Goal: Task Accomplishment & Management: Use online tool/utility

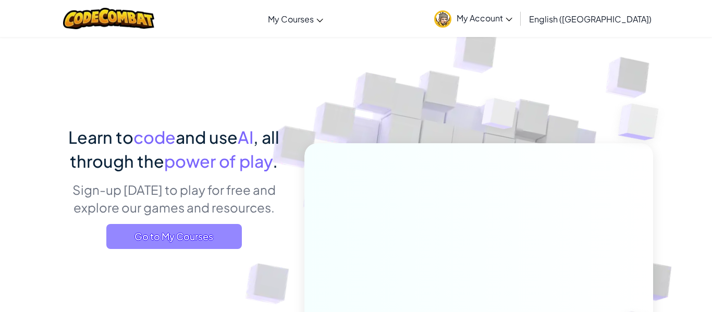
click at [156, 232] on span "Go to My Courses" at bounding box center [173, 236] width 135 height 25
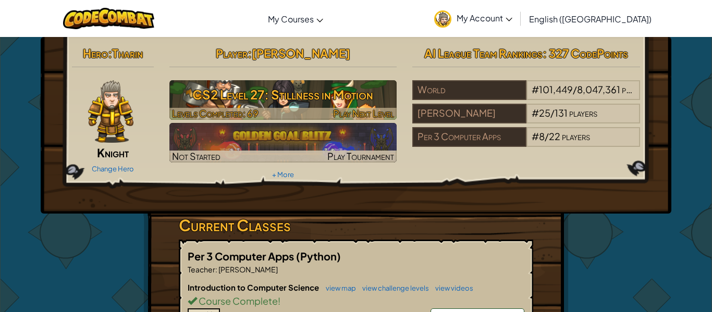
click at [265, 87] on h3 "CS2 Level 27: Stillness in Motion" at bounding box center [283, 94] width 228 height 23
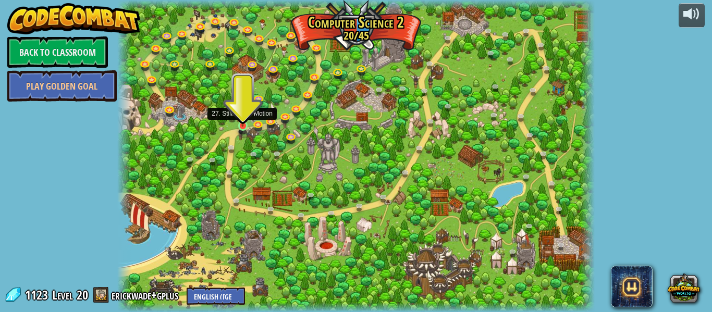
click at [241, 123] on img at bounding box center [242, 114] width 11 height 25
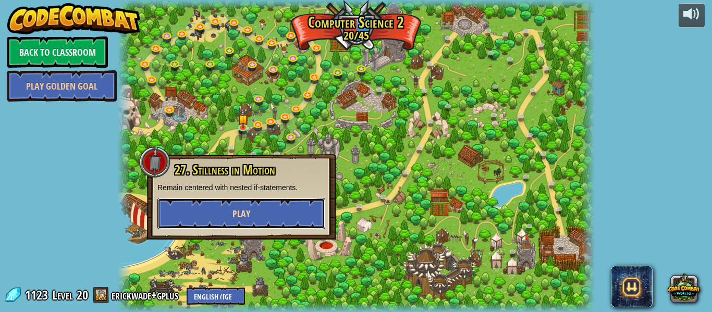
click at [212, 218] on button "Play" at bounding box center [241, 213] width 168 height 31
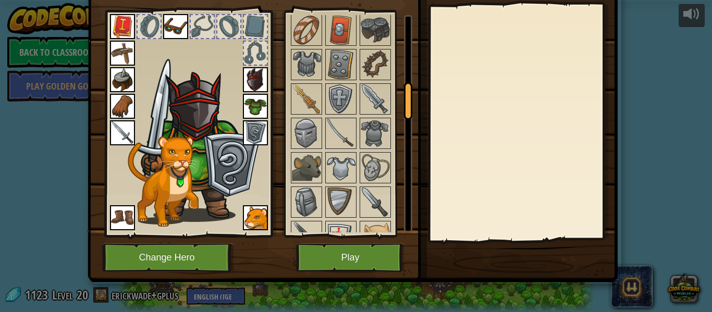
scroll to position [416, 0]
click at [309, 99] on img at bounding box center [306, 97] width 29 height 29
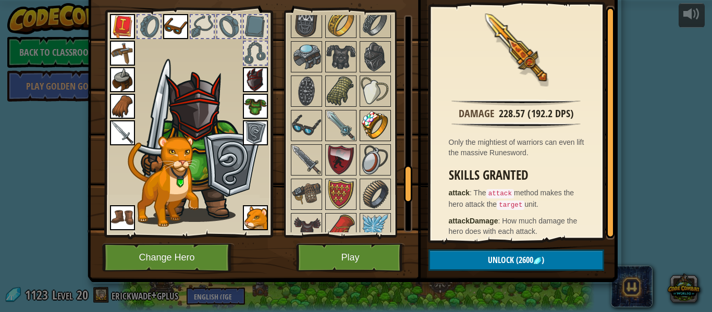
scroll to position [944, 0]
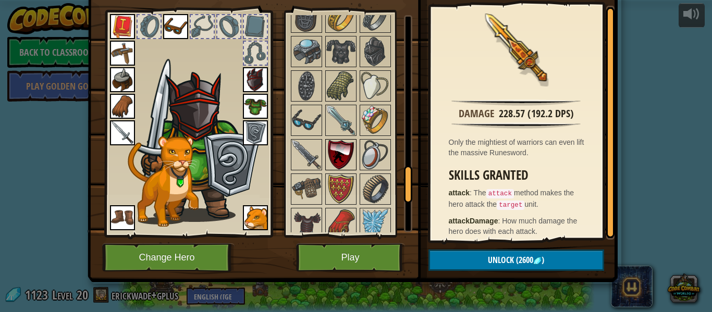
click at [335, 158] on img at bounding box center [340, 154] width 29 height 29
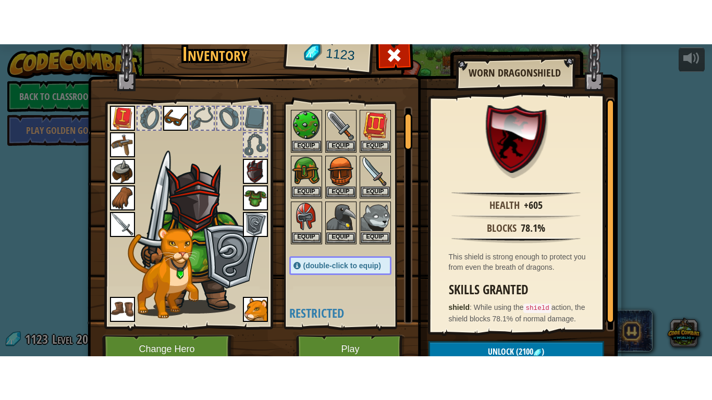
scroll to position [29, 0]
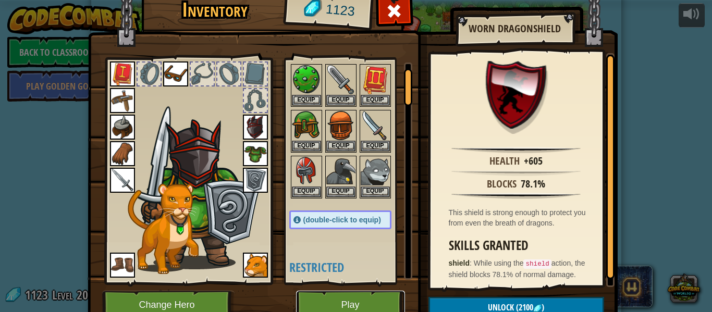
click at [337, 299] on button "Play" at bounding box center [350, 305] width 109 height 29
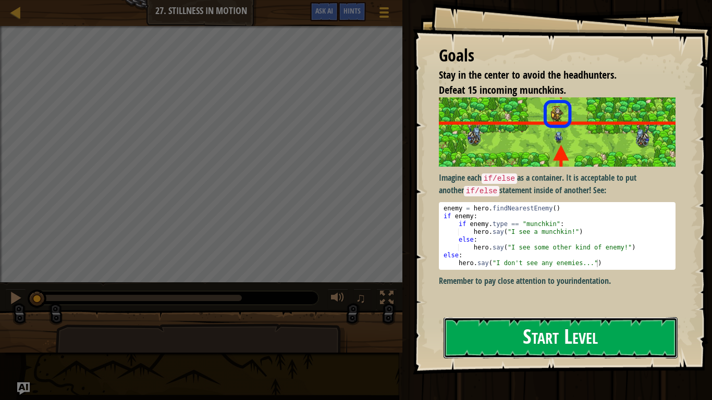
click at [573, 311] on button "Start Level" at bounding box center [560, 337] width 234 height 41
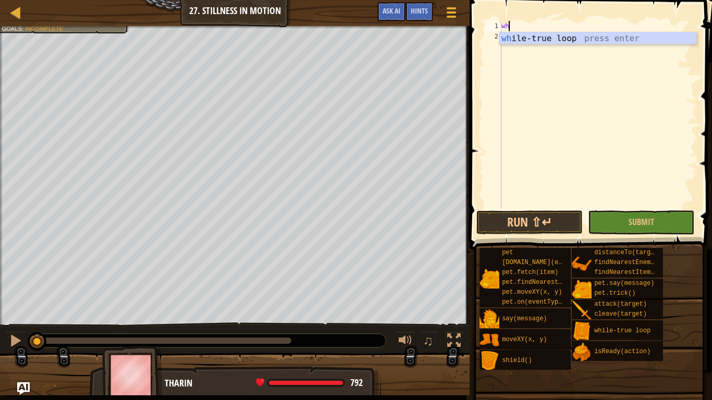
scroll to position [5, 1]
type textarea "whi"
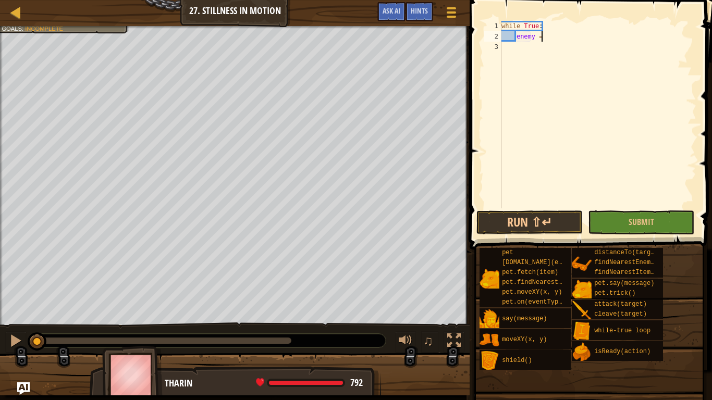
scroll to position [5, 5]
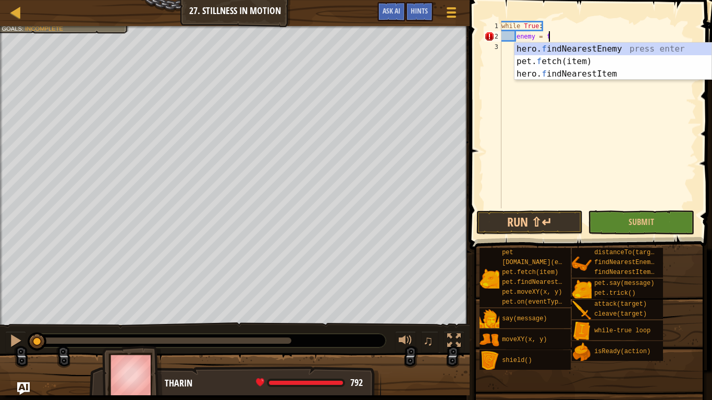
type textarea "enemy = fi"
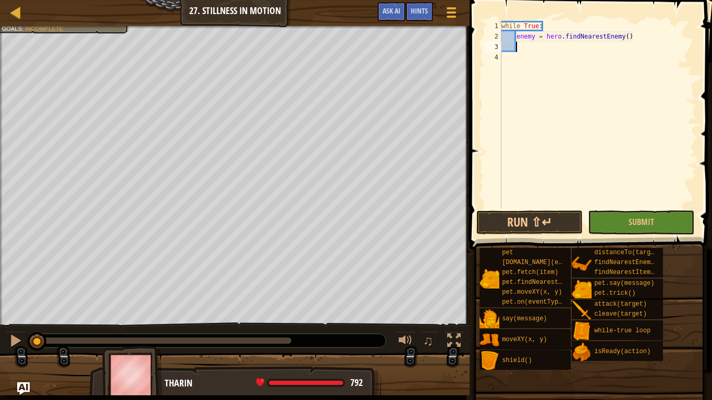
scroll to position [5, 2]
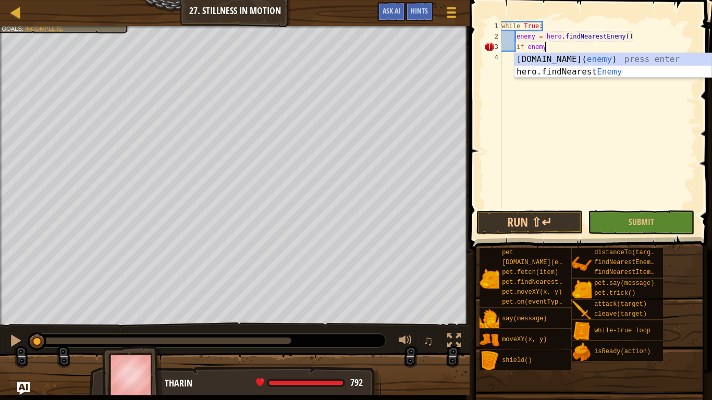
type textarea "if enemy:"
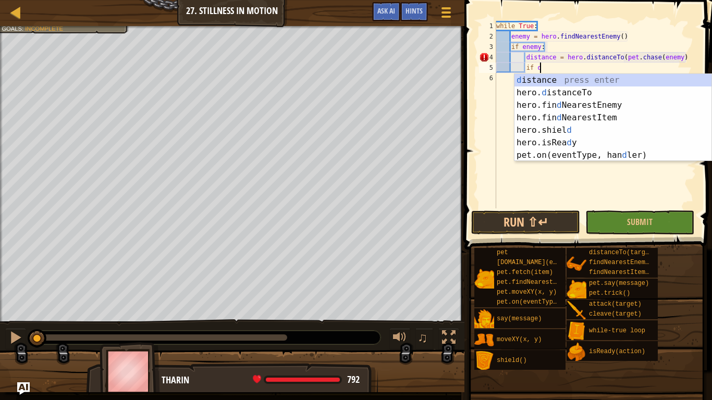
scroll to position [5, 6]
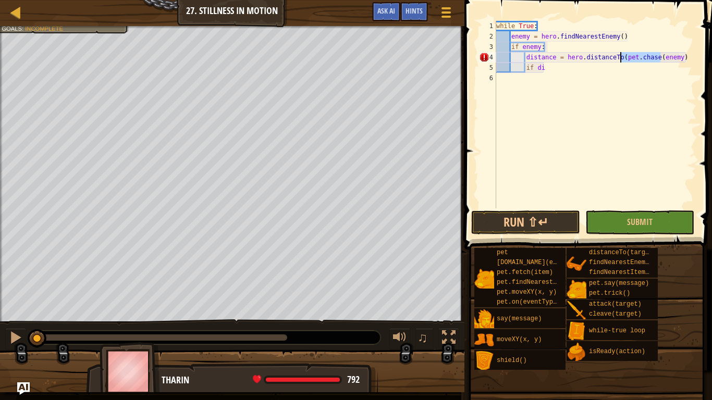
drag, startPoint x: 660, startPoint y: 58, endPoint x: 621, endPoint y: 56, distance: 39.1
click at [621, 56] on div "while True : enemy = hero . findNearestEnemy ( ) if enemy : distance = hero . d…" at bounding box center [595, 125] width 202 height 208
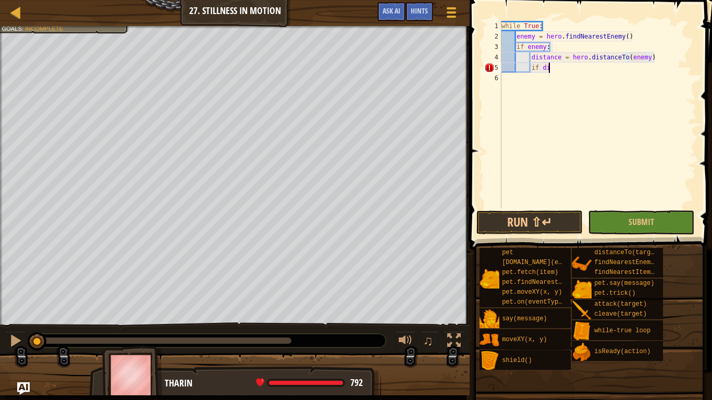
click at [574, 69] on div "while True : enemy = hero . findNearestEnemy ( ) if enemy : distance = hero . d…" at bounding box center [597, 125] width 197 height 208
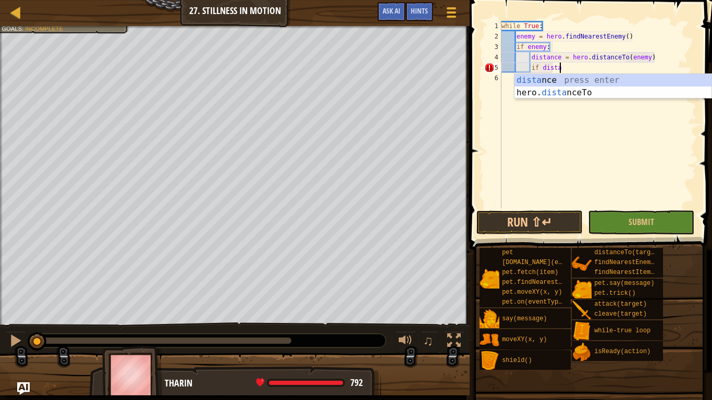
scroll to position [5, 8]
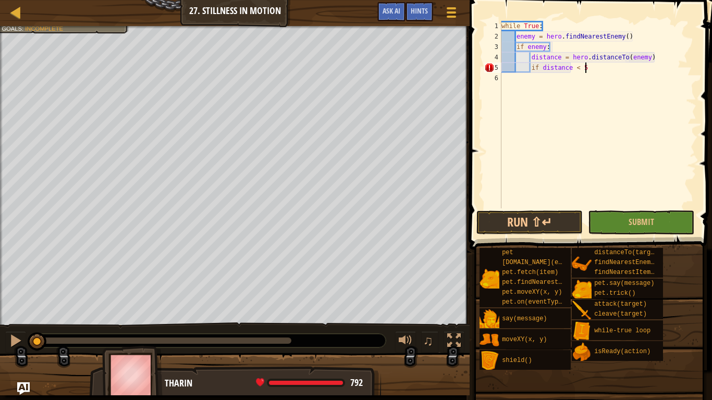
type textarea "if distance < 5:"
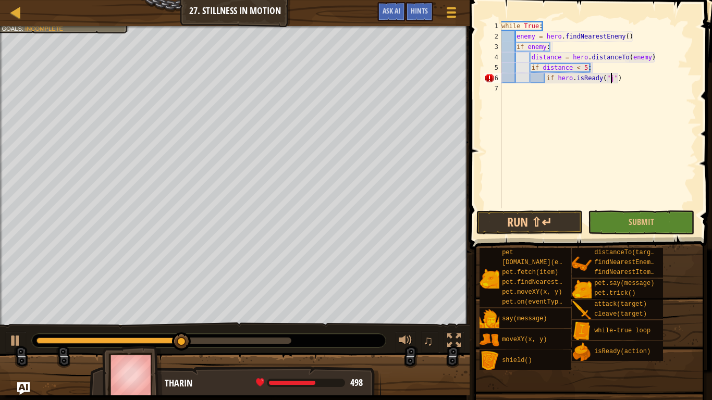
scroll to position [5, 16]
type textarea "if hero.isReady("cleave")"
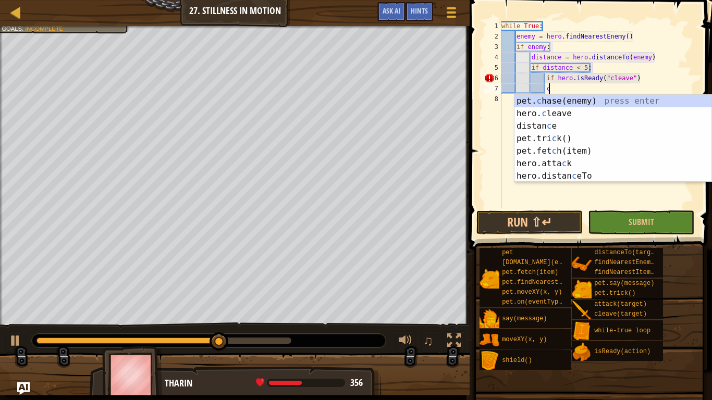
scroll to position [5, 7]
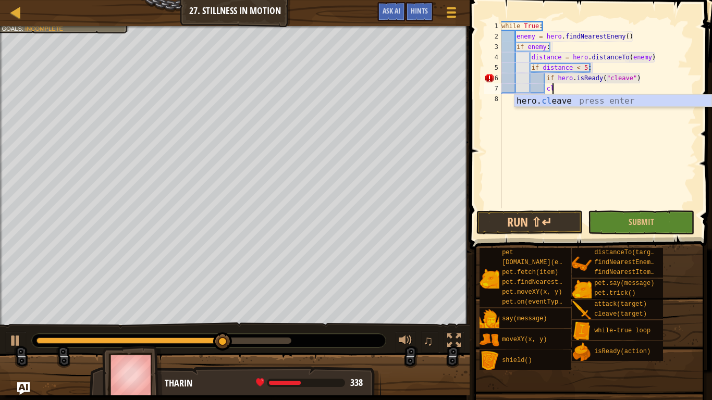
type textarea "hero.cleave(enemy)"
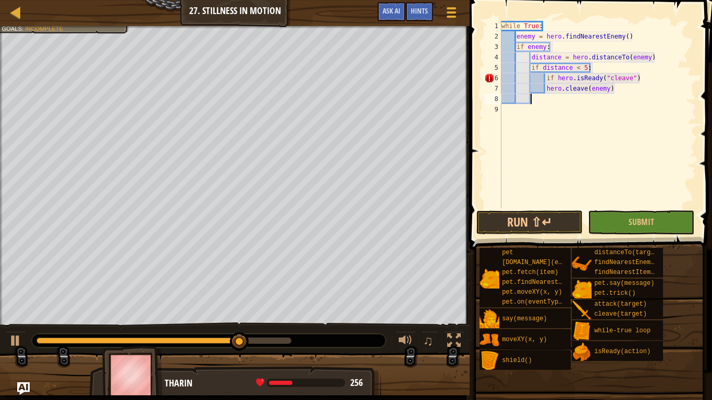
scroll to position [5, 4]
type textarea "hero.cleave(enemy)"
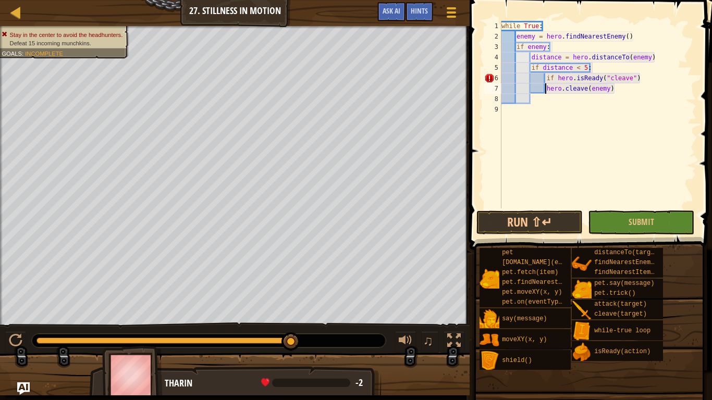
click at [545, 89] on div "while True : enemy = hero . findNearestEnemy ( ) if enemy : distance = hero . d…" at bounding box center [597, 125] width 197 height 208
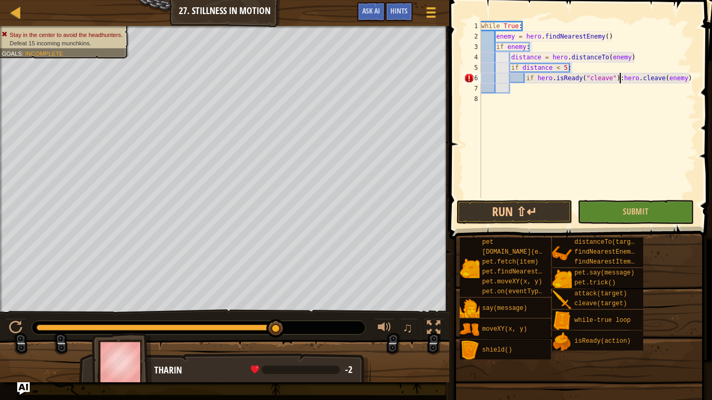
type textarea "hero.cleave(enemy)"
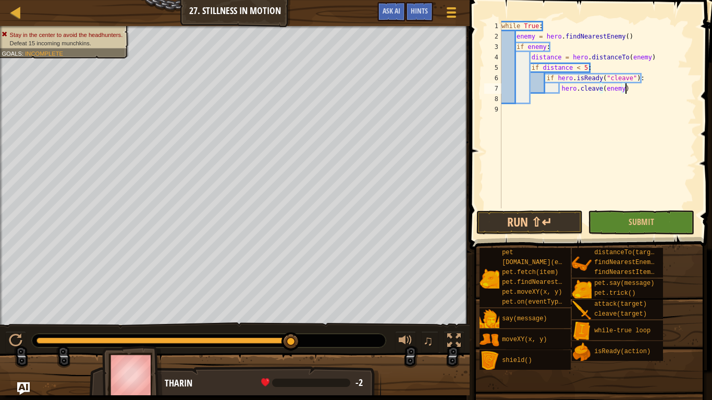
click at [633, 91] on div "while True : enemy = hero . findNearestEnemy ( ) if enemy : distance = hero . d…" at bounding box center [597, 125] width 197 height 208
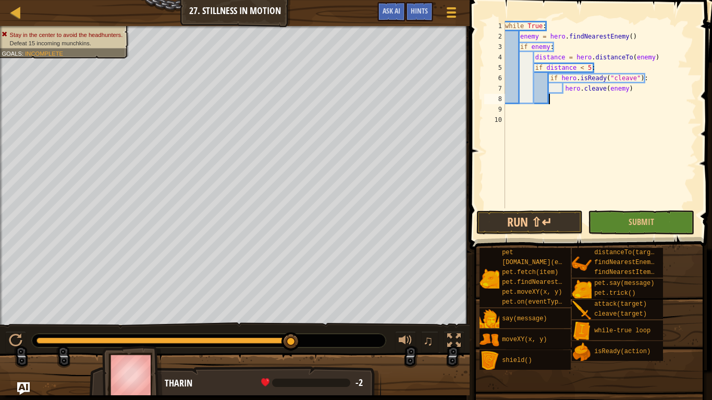
scroll to position [5, 6]
type textarea "else:"
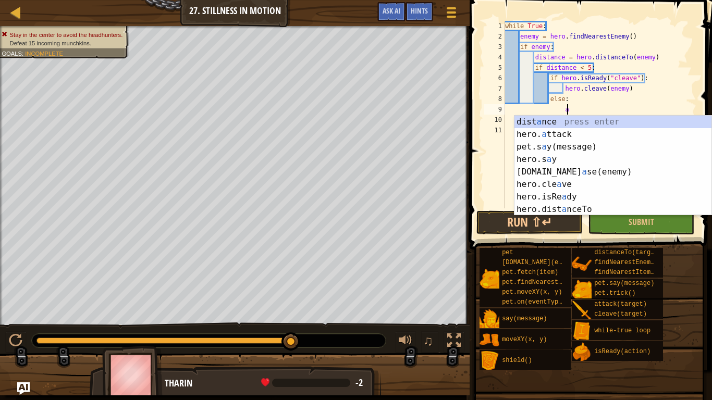
scroll to position [5, 9]
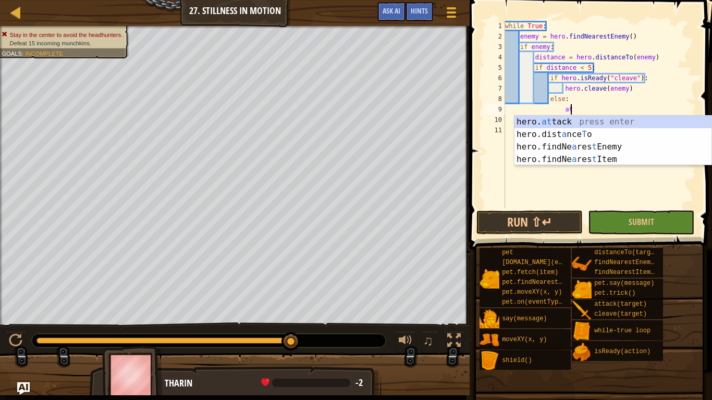
type textarea "hero.attack(enemy)"
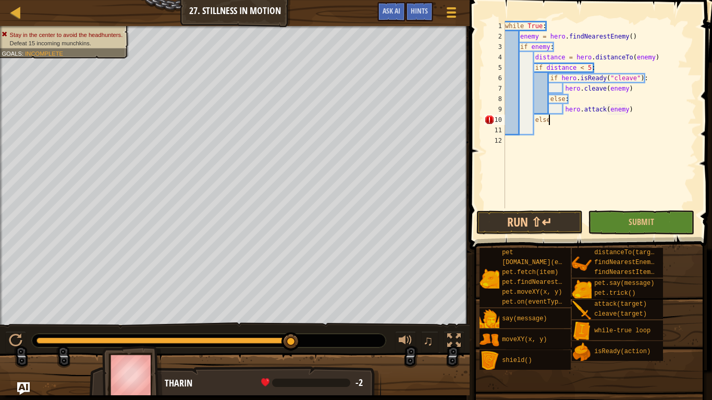
scroll to position [5, 6]
type textarea "else:"
type textarea "hero.moveXY(40, 35)"
click at [550, 220] on button "Run ⇧↵" at bounding box center [529, 222] width 106 height 24
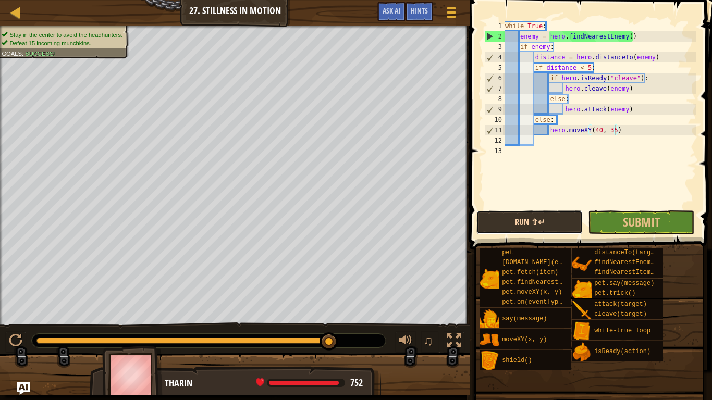
click at [550, 220] on button "Run ⇧↵" at bounding box center [529, 222] width 106 height 24
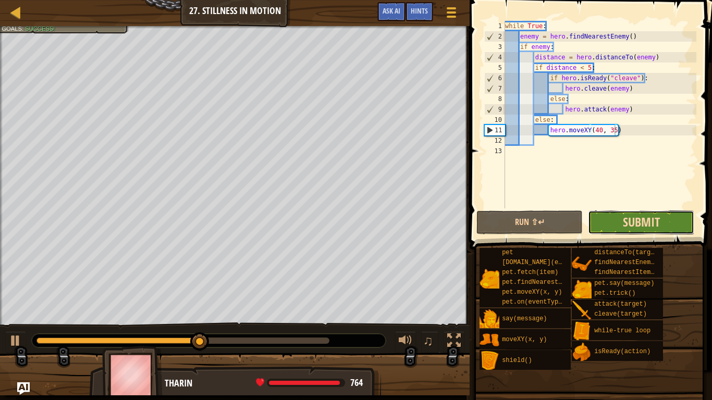
click at [623, 228] on span "Submit" at bounding box center [640, 222] width 37 height 17
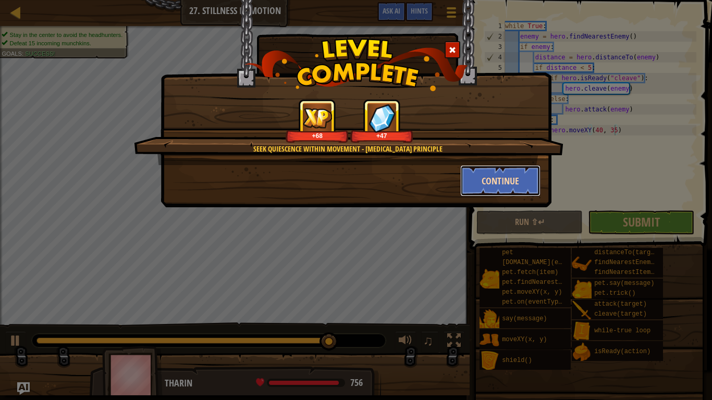
click at [519, 179] on button "Continue" at bounding box center [500, 180] width 81 height 31
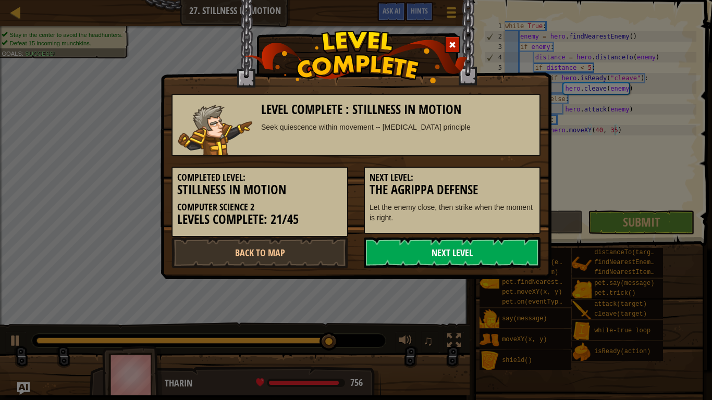
click at [417, 261] on link "Next Level" at bounding box center [452, 252] width 177 height 31
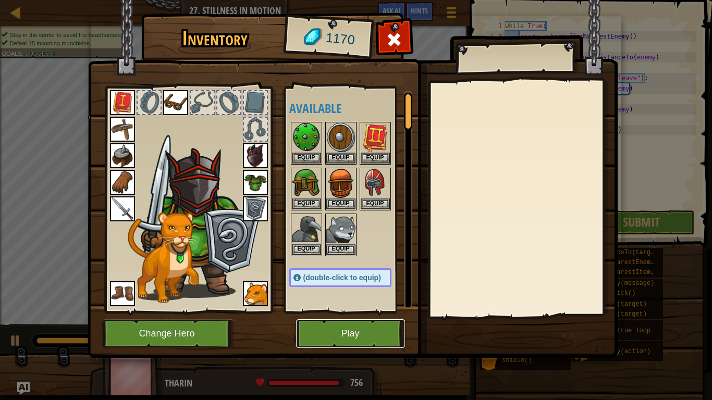
click at [354, 311] on button "Play" at bounding box center [350, 333] width 109 height 29
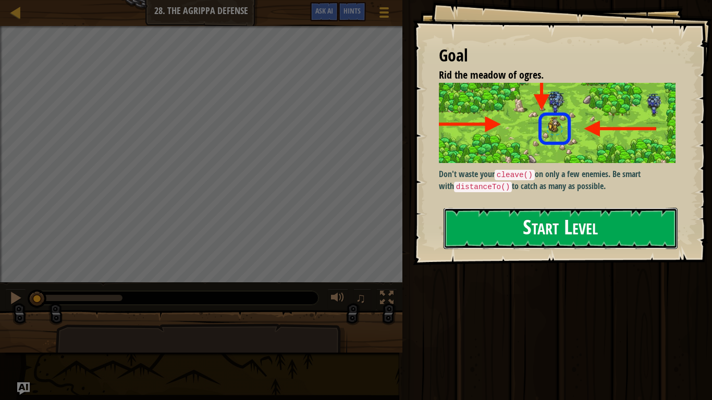
click at [509, 222] on button "Start Level" at bounding box center [560, 228] width 234 height 41
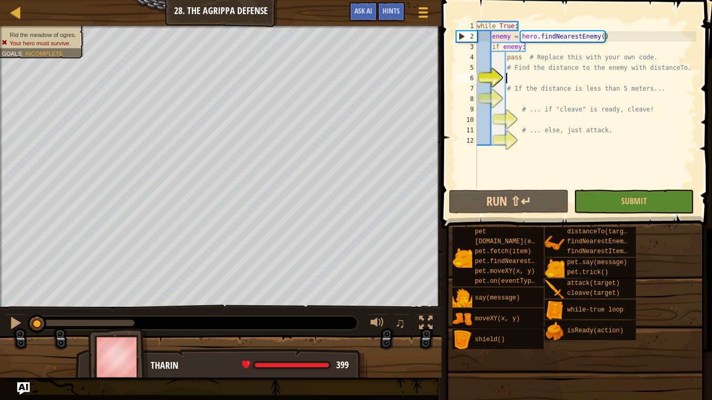
scroll to position [5, 4]
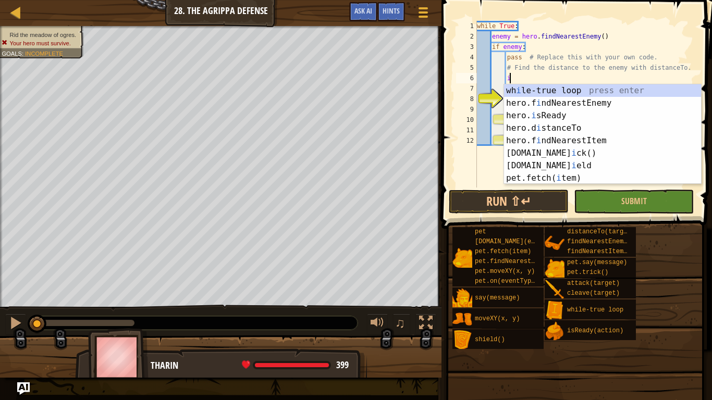
click at [571, 63] on div "while True : enemy = hero . findNearestEnemy ( ) if enemy : pass # Replace this…" at bounding box center [585, 115] width 221 height 188
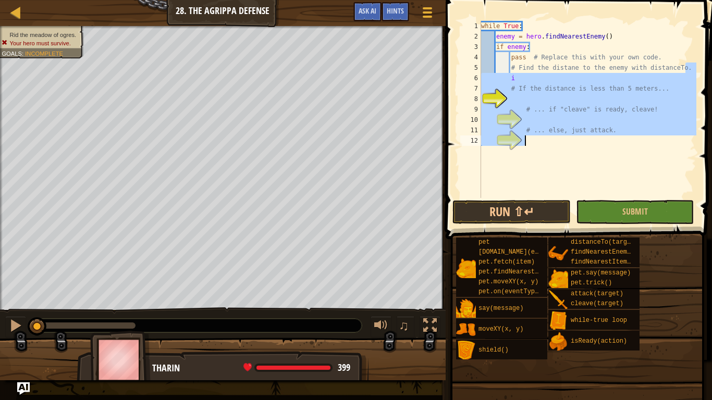
drag, startPoint x: 684, startPoint y: 67, endPoint x: 608, endPoint y: 138, distance: 104.3
click at [608, 138] on div "while True : enemy = hero . findNearestEnemy ( ) if enemy : pass # Replace this…" at bounding box center [587, 120] width 217 height 198
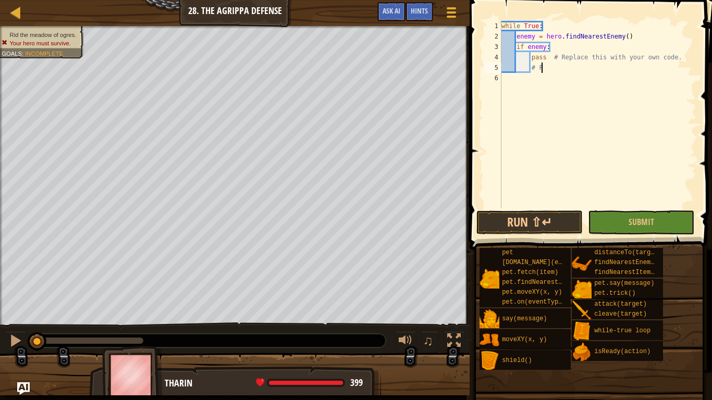
type textarea "#"
click at [688, 51] on div "while True : enemy = hero . findNearestEnemy ( ) if enemy : pass # Replace this…" at bounding box center [597, 125] width 197 height 208
click at [677, 58] on div "while True : enemy = hero . findNearestEnemy ( ) if enemy : pass # Replace this…" at bounding box center [597, 125] width 197 height 208
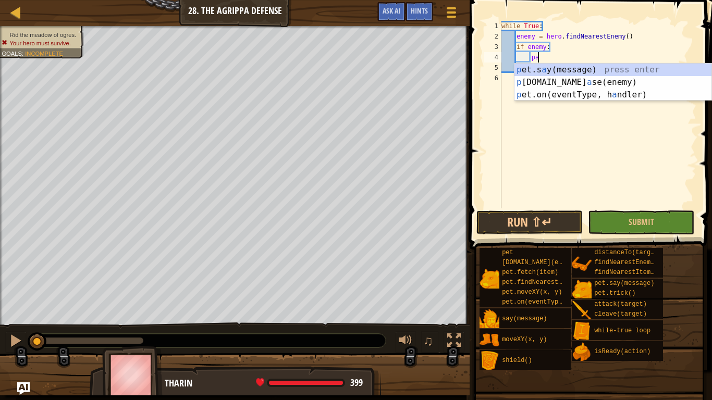
type textarea "p"
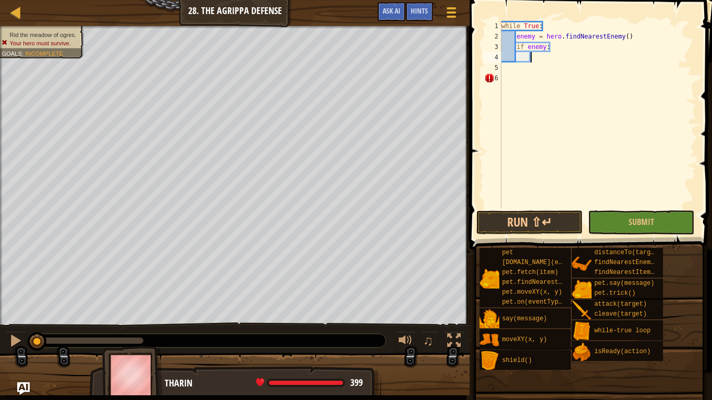
type textarea "c"
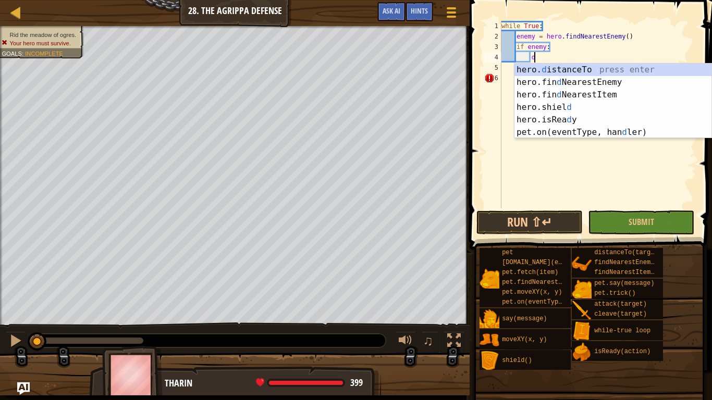
scroll to position [5, 4]
click at [584, 68] on div "hero. d istanceTo press enter hero.fin d NearestEnemy press enter hero.fin d Ne…" at bounding box center [612, 114] width 197 height 100
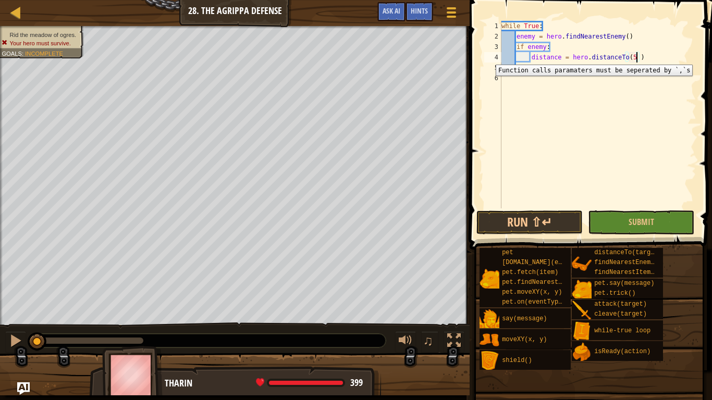
scroll to position [5, 20]
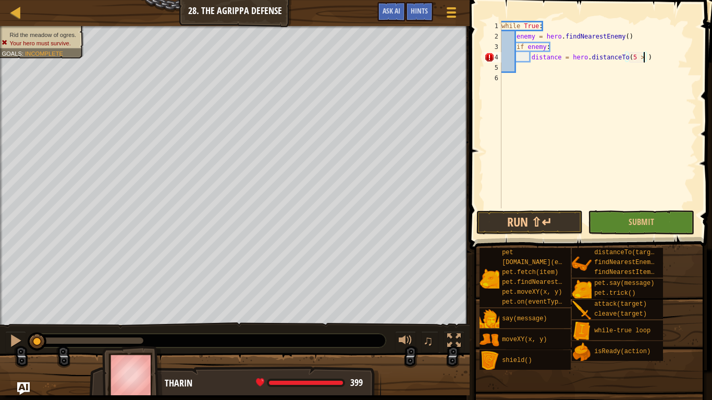
click at [656, 59] on div "while True : enemy = hero . findNearestEnemy ( ) if enemy : distance = hero . d…" at bounding box center [597, 125] width 197 height 208
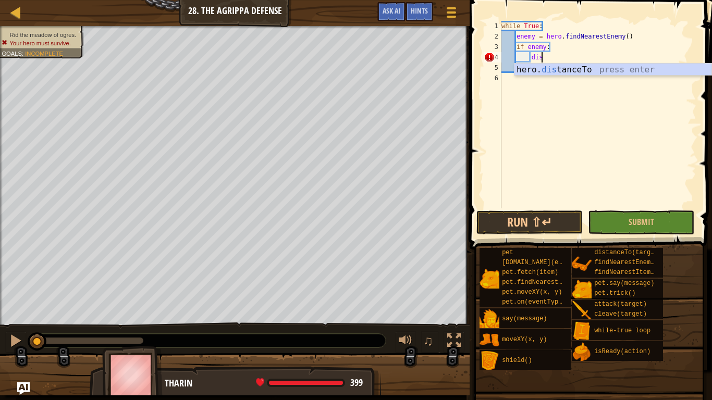
type textarea "d"
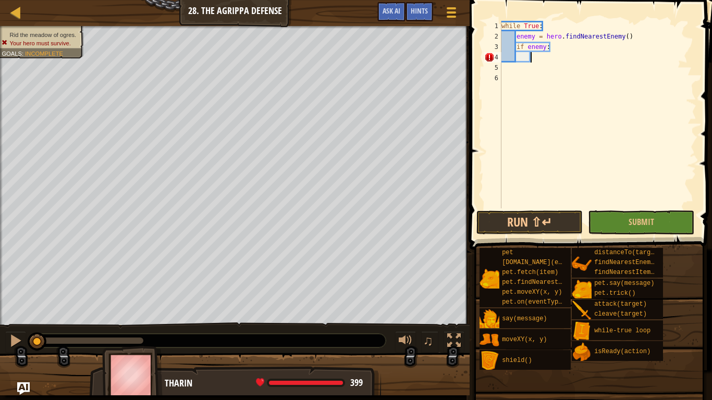
scroll to position [5, 4]
type textarea "a"
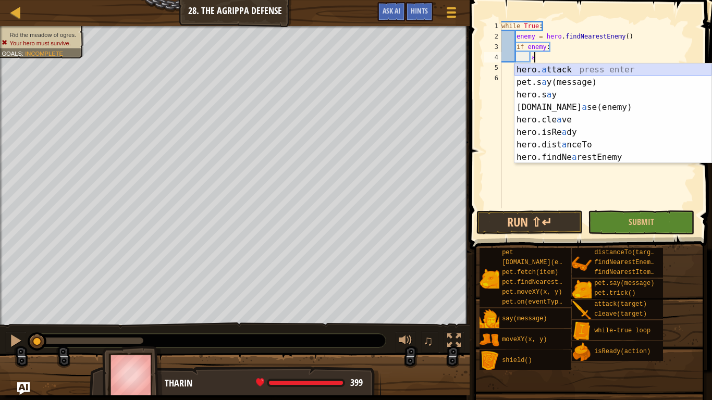
click at [675, 70] on div "hero. a ttack press enter pet.s a y(message) press enter hero.s a y press enter…" at bounding box center [612, 126] width 197 height 125
type textarea "hero.attack(enemy)"
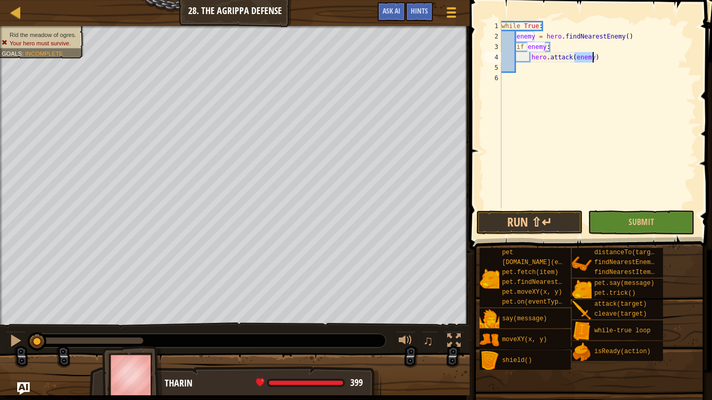
click at [525, 70] on div "while True : enemy = hero . findNearestEnemy ( ) if enemy : hero . attack ( ene…" at bounding box center [597, 125] width 197 height 208
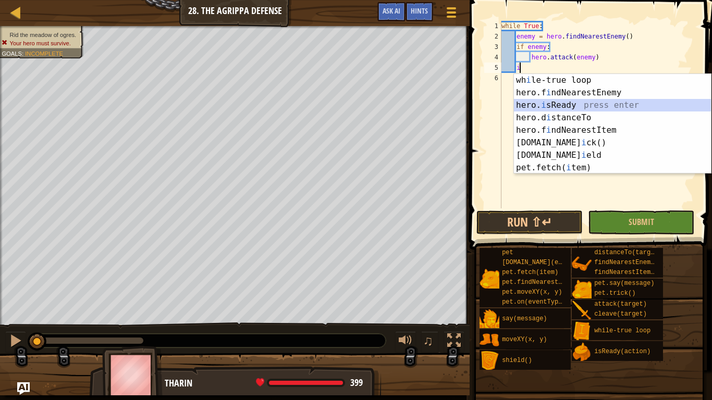
click at [559, 104] on div "wh i le-true loop press enter hero.f i ndNearestEnemy press enter hero. i sRead…" at bounding box center [612, 136] width 197 height 125
type textarea "ready = hero.isReady("cleave")"
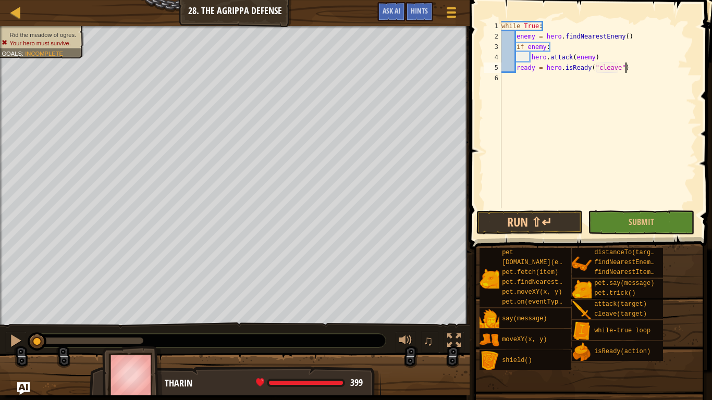
click at [634, 69] on div "while True : enemy = hero . findNearestEnemy ( ) if enemy : hero . attack ( ene…" at bounding box center [597, 125] width 197 height 208
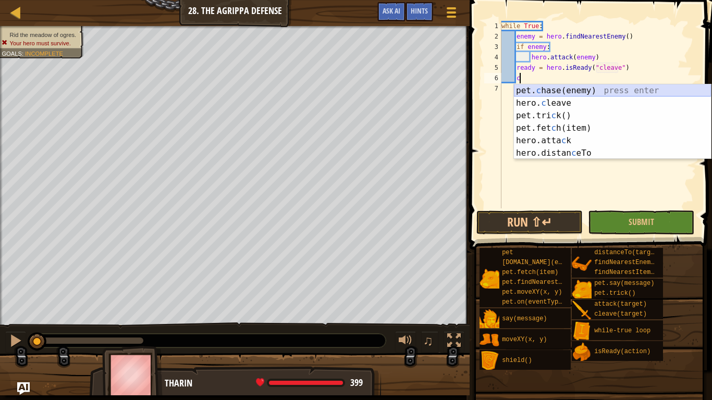
click at [624, 93] on div "pet. c hase(enemy) press enter hero. c leave press enter pet.tri c k() press en…" at bounding box center [612, 134] width 197 height 100
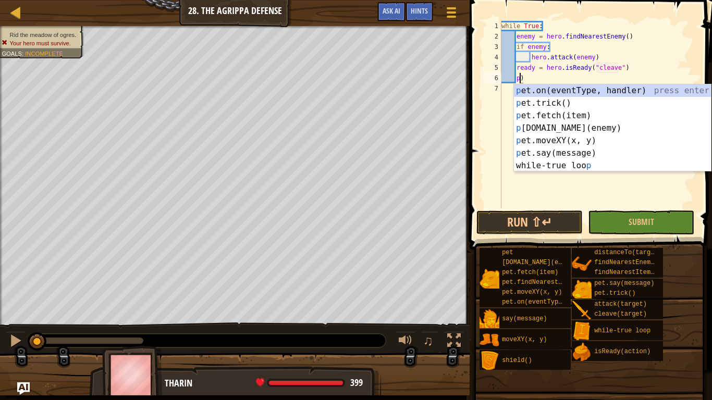
type textarea ")"
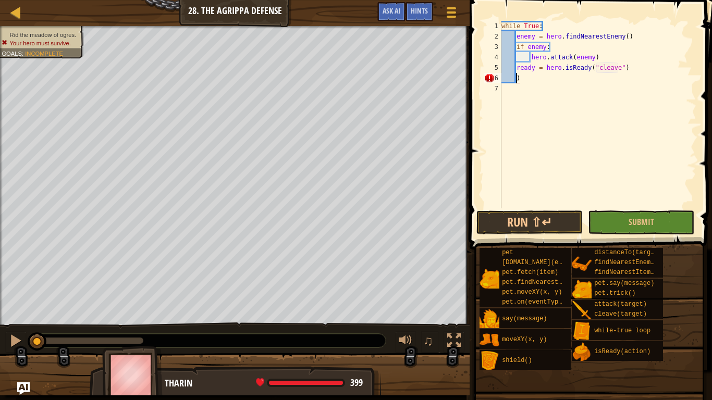
click at [563, 85] on div "while True : enemy = hero . findNearestEnemy ( ) if enemy : hero . attack ( ene…" at bounding box center [597, 125] width 197 height 208
click at [556, 86] on div "while True : enemy = hero . findNearestEnemy ( ) if enemy : hero . attack ( ene…" at bounding box center [597, 125] width 197 height 208
click at [531, 81] on div "while True : enemy = hero . findNearestEnemy ( ) if enemy : hero . attack ( ene…" at bounding box center [597, 125] width 197 height 208
type textarea ")"
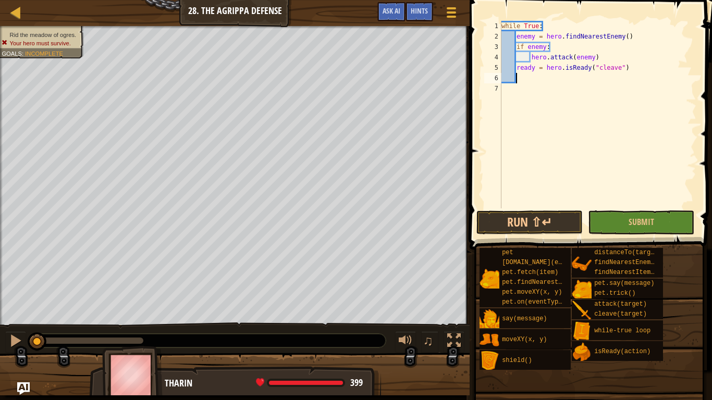
scroll to position [5, 2]
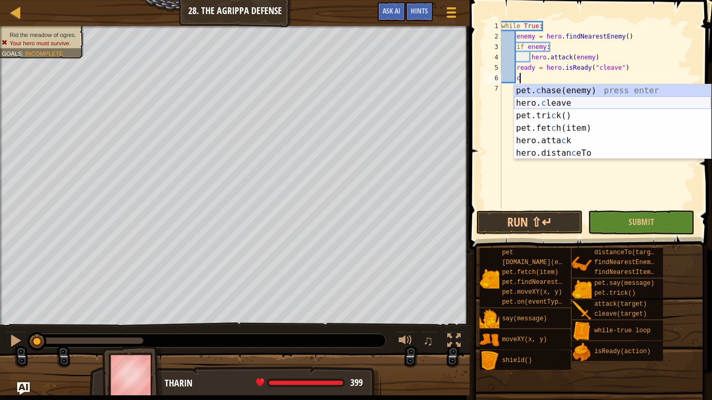
click at [559, 104] on div "pet. c hase(enemy) press enter hero. c leave press enter pet.tri c k() press en…" at bounding box center [612, 134] width 197 height 100
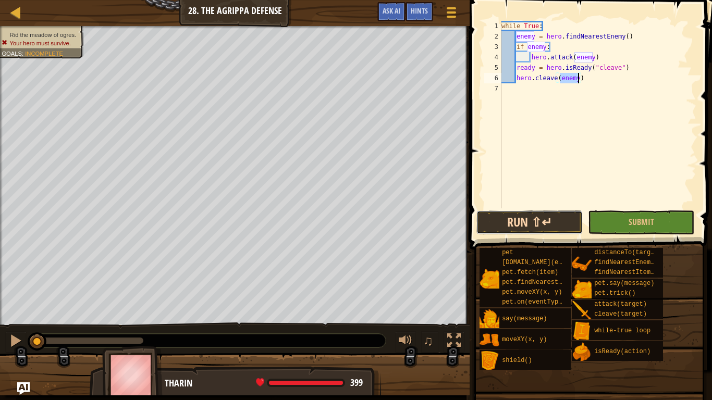
click at [521, 214] on button "Run ⇧↵" at bounding box center [529, 222] width 106 height 24
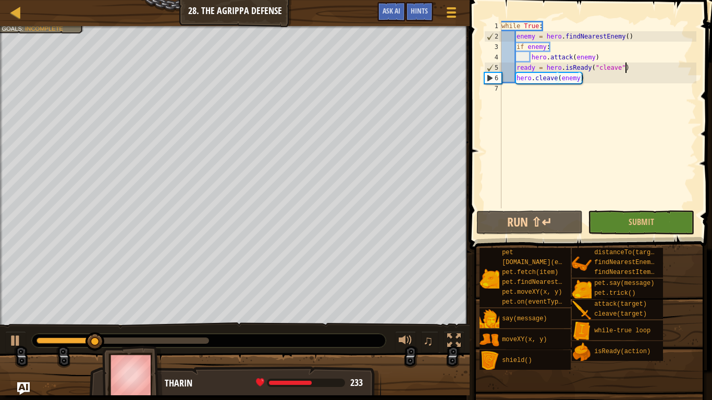
click at [635, 71] on div "while True : enemy = hero . findNearestEnemy ( ) if enemy : hero . attack ( ene…" at bounding box center [597, 125] width 197 height 208
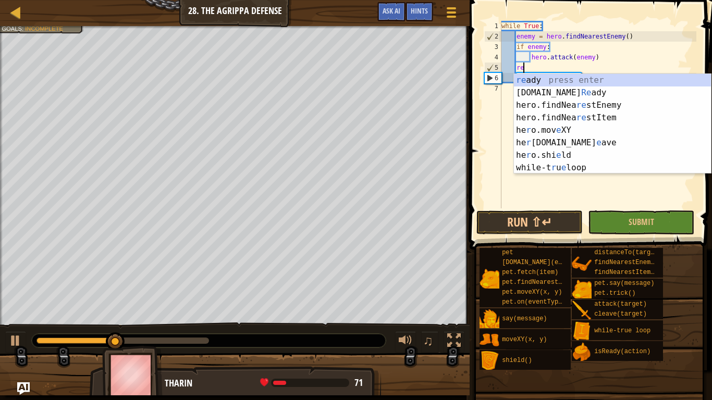
type textarea "r"
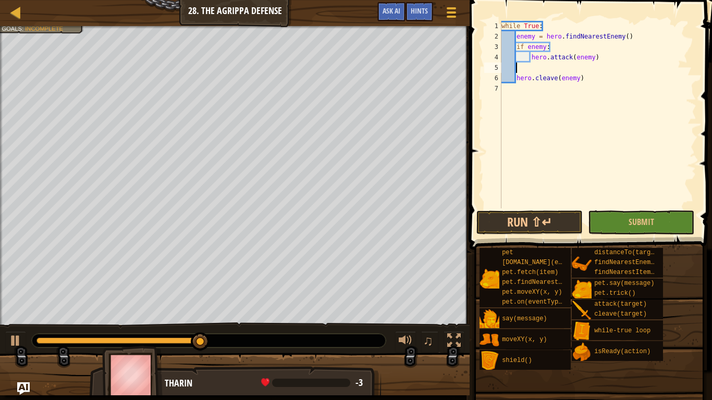
scroll to position [5, 2]
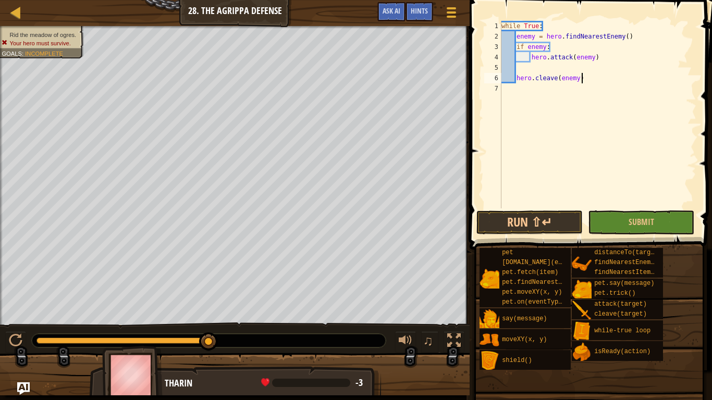
click at [580, 73] on div "while True : enemy = hero . findNearestEnemy ( ) if enemy : hero . attack ( ene…" at bounding box center [597, 125] width 197 height 208
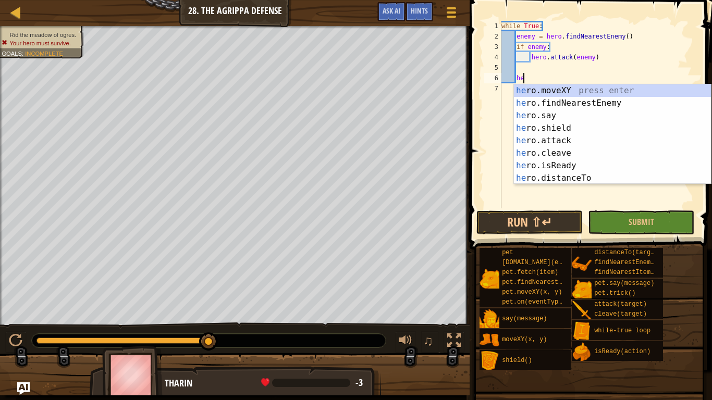
type textarea "h"
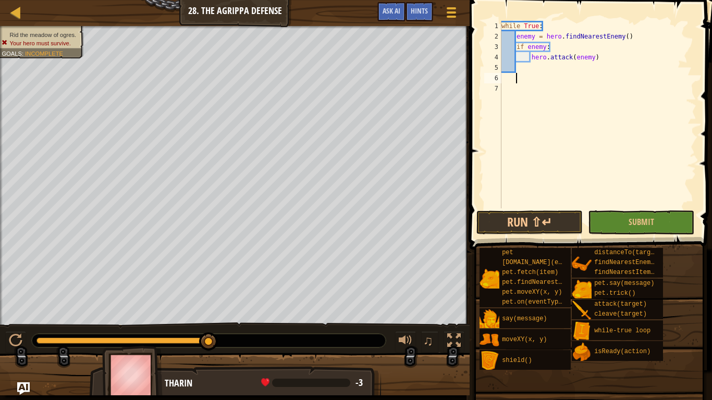
click at [516, 72] on div "while True : enemy = hero . findNearestEnemy ( ) if enemy : hero . attack ( ene…" at bounding box center [597, 125] width 197 height 208
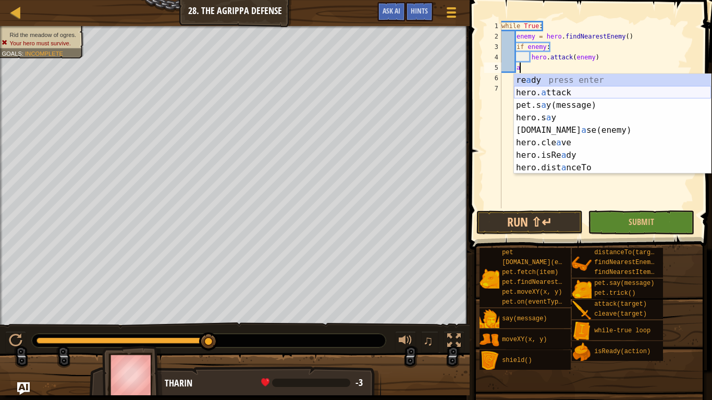
click at [538, 92] on div "re a dy press enter hero. a ttack press enter pet.s a y(message) press enter he…" at bounding box center [612, 136] width 197 height 125
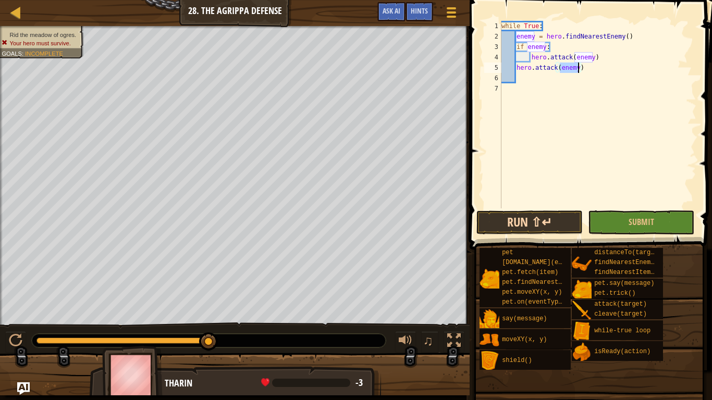
type textarea "hero.attack(enemy)"
click at [514, 218] on button "Run ⇧↵" at bounding box center [529, 222] width 106 height 24
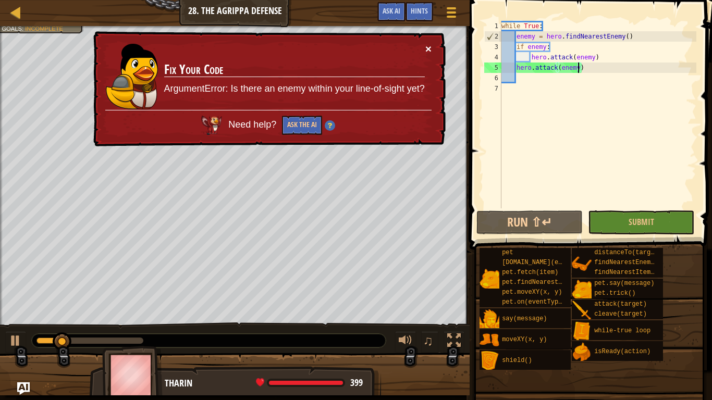
click at [427, 51] on button "×" at bounding box center [428, 48] width 6 height 11
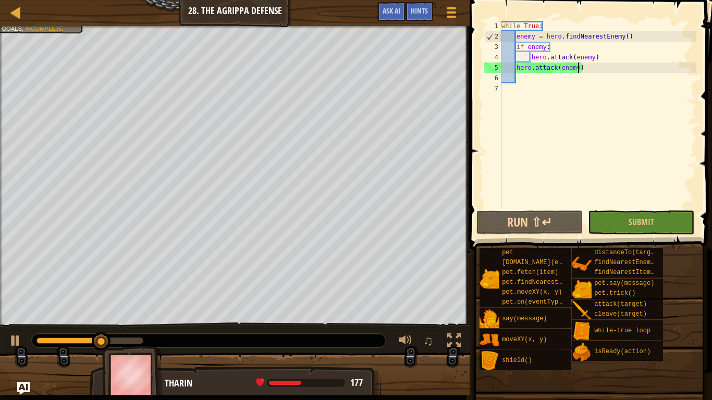
click at [587, 73] on div "while True : enemy = hero . findNearestEnemy ( ) if enemy : hero . attack ( ene…" at bounding box center [597, 125] width 197 height 208
click at [584, 75] on div "while True : enemy = hero . findNearestEnemy ( ) if enemy : hero . attack ( ene…" at bounding box center [597, 125] width 197 height 208
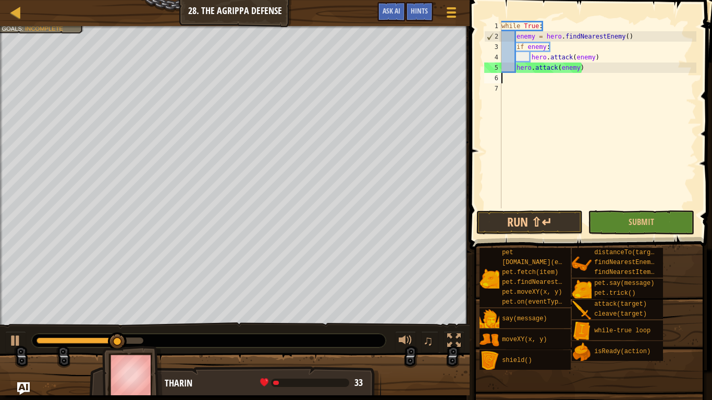
type textarea "hero.attack(enemy)"
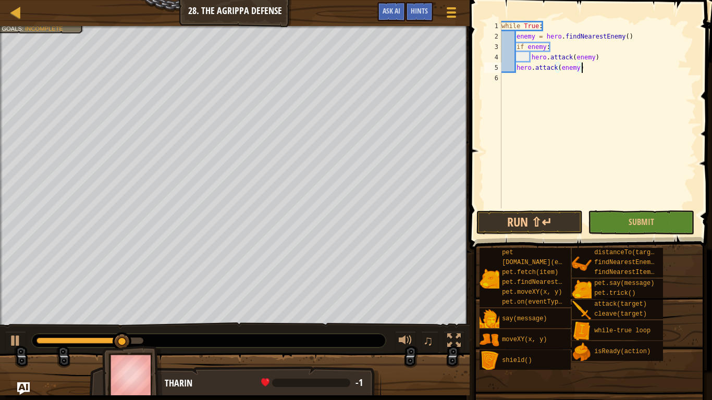
click at [586, 75] on div "while True : enemy = hero . findNearestEnemy ( ) if enemy : hero . attack ( ene…" at bounding box center [597, 125] width 197 height 208
click at [583, 72] on div "while True : enemy = hero . findNearestEnemy ( ) if enemy : hero . attack ( ene…" at bounding box center [597, 125] width 197 height 208
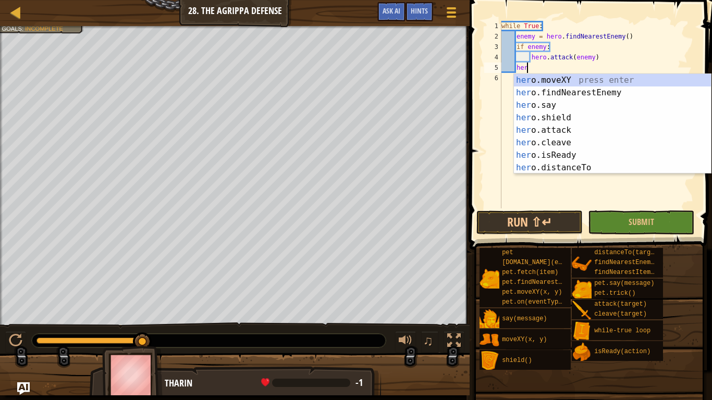
type textarea "h"
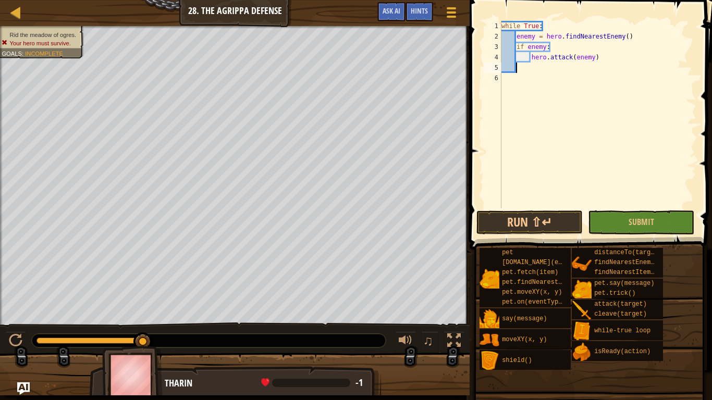
click at [604, 63] on div "while True : enemy = hero . findNearestEnemy ( ) if enemy : hero . attack ( ene…" at bounding box center [597, 125] width 197 height 208
click at [606, 62] on div "while True : enemy = hero . findNearestEnemy ( ) if enemy : hero . attack ( ene…" at bounding box center [597, 125] width 197 height 208
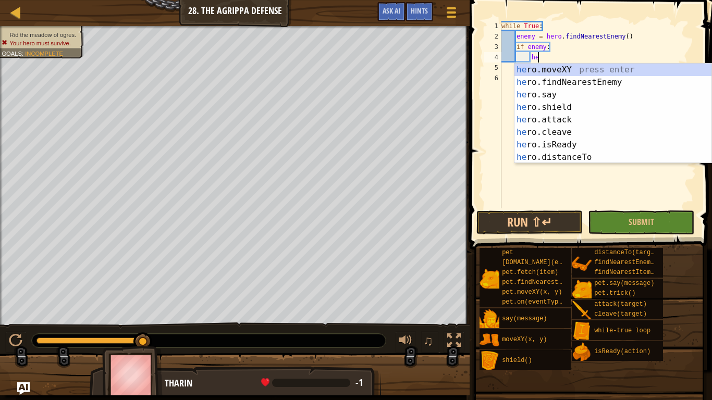
type textarea "h"
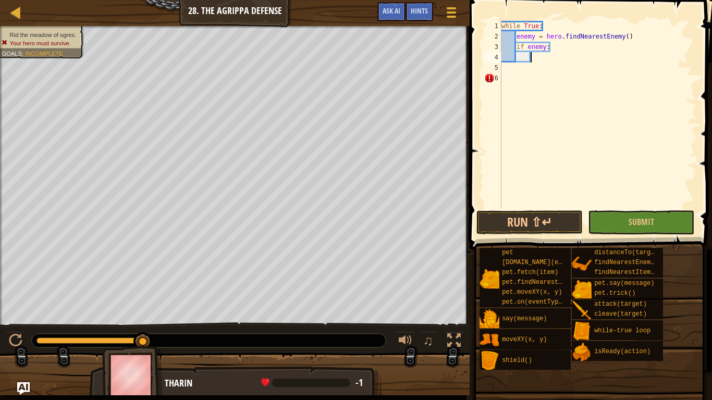
click at [631, 40] on div "while True : enemy = hero . findNearestEnemy ( ) if enemy :" at bounding box center [597, 125] width 197 height 208
type textarea "enemy = hero.findNearestEnemy()"
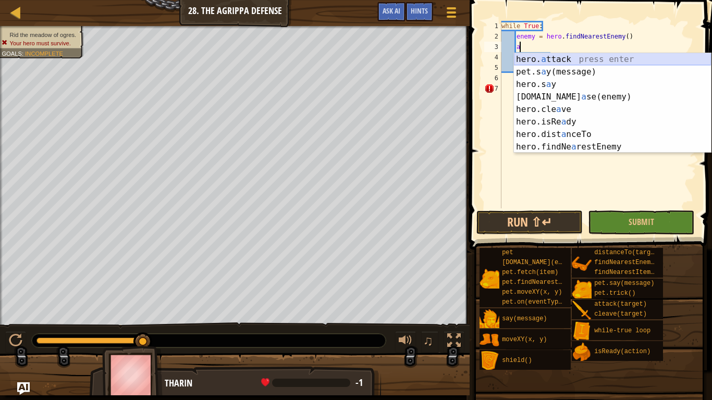
click at [636, 61] on div "hero. a ttack press enter pet.s a y(message) press enter hero.s a y press enter…" at bounding box center [612, 115] width 197 height 125
type textarea "hero.attack(enemy)"
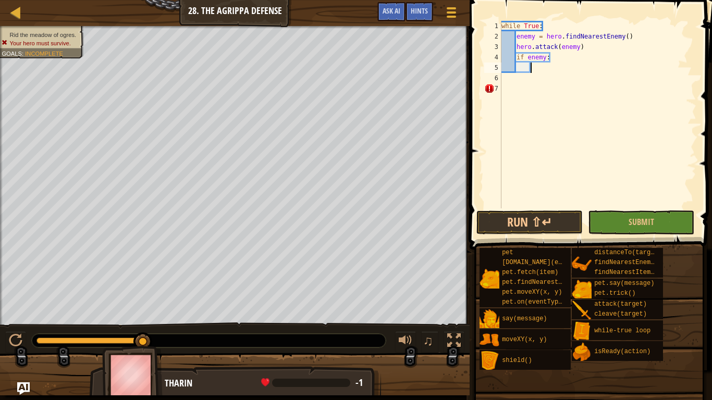
click at [534, 69] on div "while True : enemy = hero . findNearestEnemy ( ) hero . attack ( enemy ) if ene…" at bounding box center [597, 125] width 197 height 208
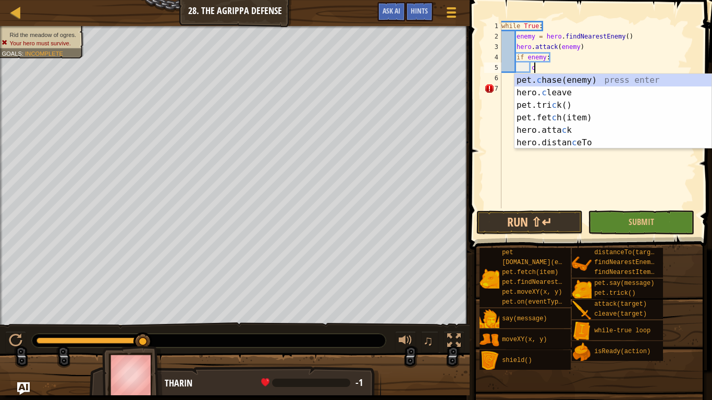
scroll to position [5, 4]
click at [563, 90] on div "pet. c hase(enemy) press enter hero. c leave press enter pet.tri c k() press en…" at bounding box center [612, 124] width 197 height 100
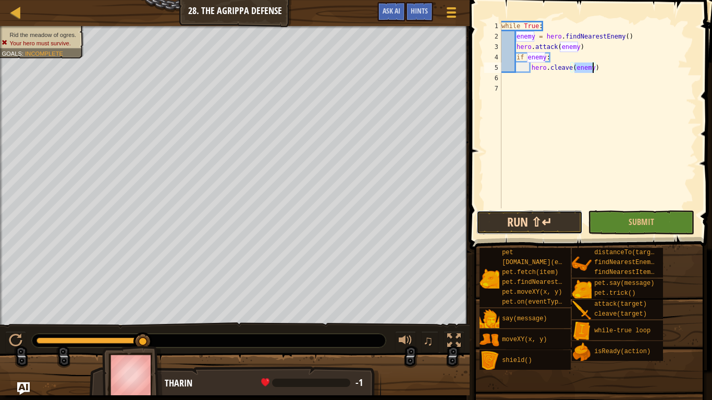
click at [515, 218] on button "Run ⇧↵" at bounding box center [529, 222] width 106 height 24
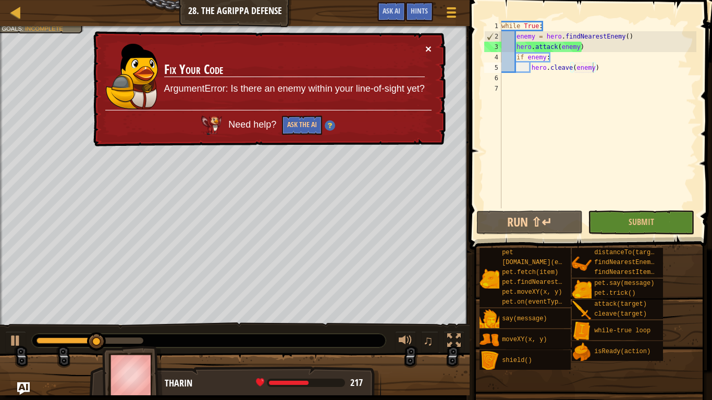
click at [426, 48] on button "×" at bounding box center [428, 48] width 6 height 11
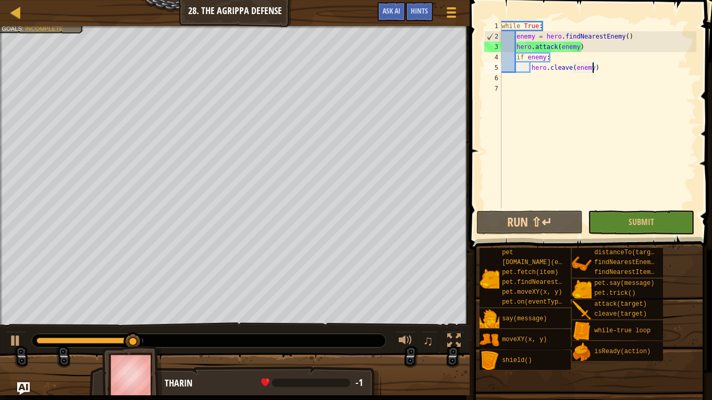
click at [587, 53] on div "while True : enemy = hero . findNearestEnemy ( ) hero . attack ( enemy ) if ene…" at bounding box center [597, 125] width 197 height 208
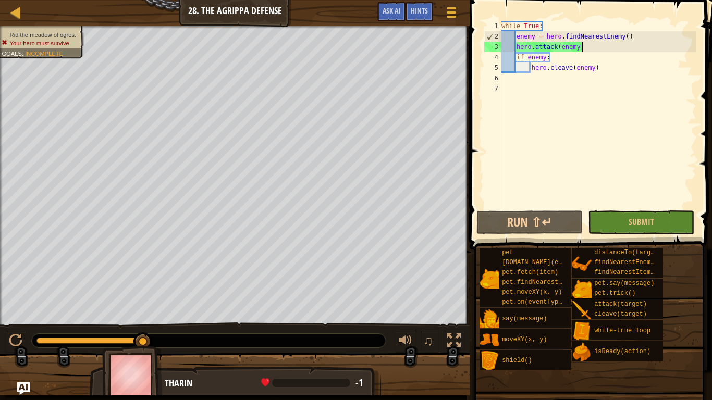
click at [581, 49] on div "while True : enemy = hero . findNearestEnemy ( ) hero . attack ( enemy ) if ene…" at bounding box center [597, 125] width 197 height 208
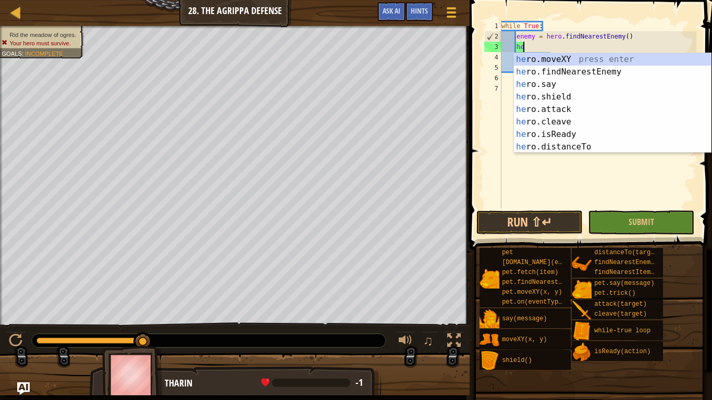
type textarea "h"
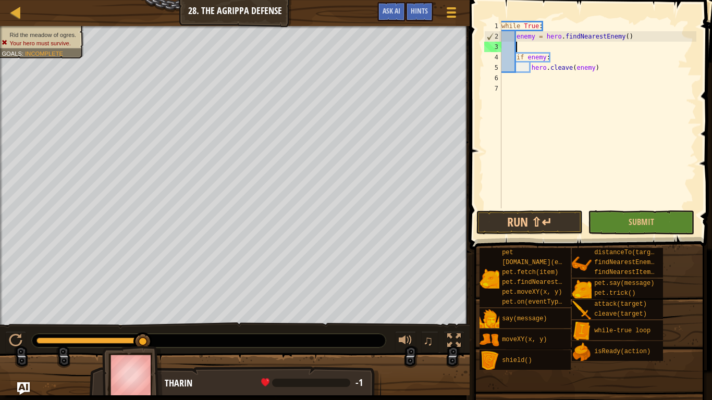
scroll to position [5, 2]
click at [593, 71] on div "while True : enemy = hero . findNearestEnemy ( ) if enemy : hero . cleave ( ene…" at bounding box center [597, 125] width 197 height 208
click at [608, 70] on div "while True : enemy = hero . findNearestEnemy ( ) if enemy : hero . cleave ( ene…" at bounding box center [597, 125] width 197 height 208
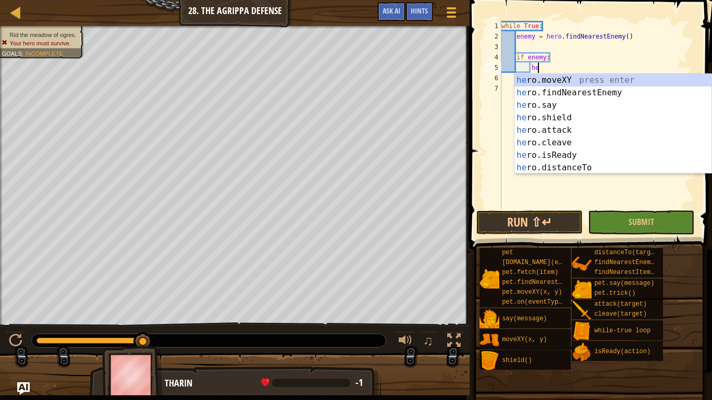
type textarea "h"
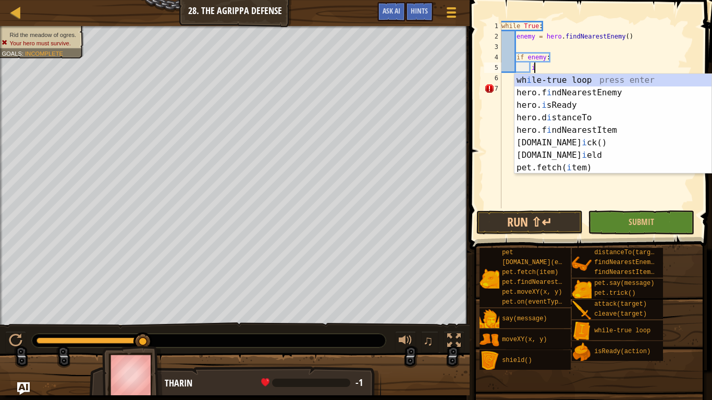
scroll to position [5, 4]
click at [607, 105] on div "wh i le-true loop press enter hero.f i ndNearestEnemy press enter hero. i sRead…" at bounding box center [612, 136] width 197 height 125
type textarea "ready = hero.isReady("cleave")"
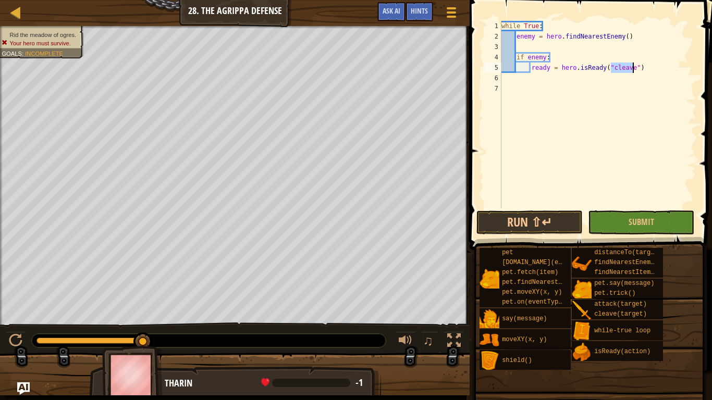
click at [652, 72] on div "while True : enemy = hero . findNearestEnemy ( ) if enemy : ready = hero . isRe…" at bounding box center [597, 125] width 197 height 208
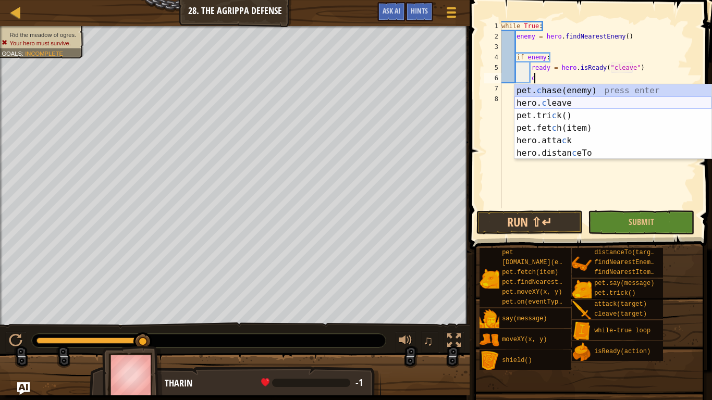
click at [612, 104] on div "pet. c hase(enemy) press enter hero. c leave press enter pet.tri c k() press en…" at bounding box center [612, 134] width 197 height 100
type textarea "hero.cleave(enemy)"
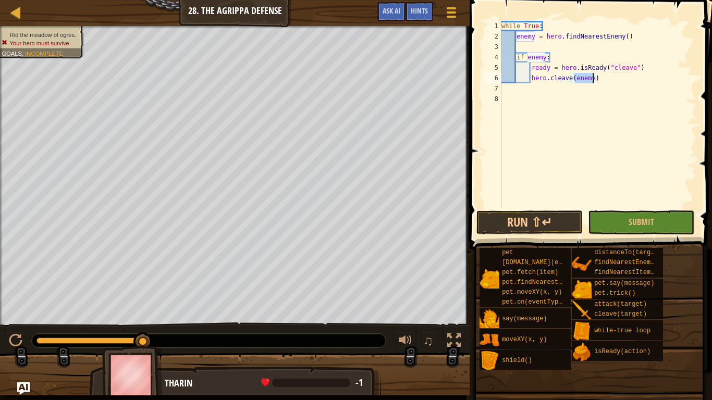
click at [602, 82] on div "while True : enemy = hero . findNearestEnemy ( ) if enemy : ready = hero . isRe…" at bounding box center [597, 125] width 197 height 208
type textarea "eles"
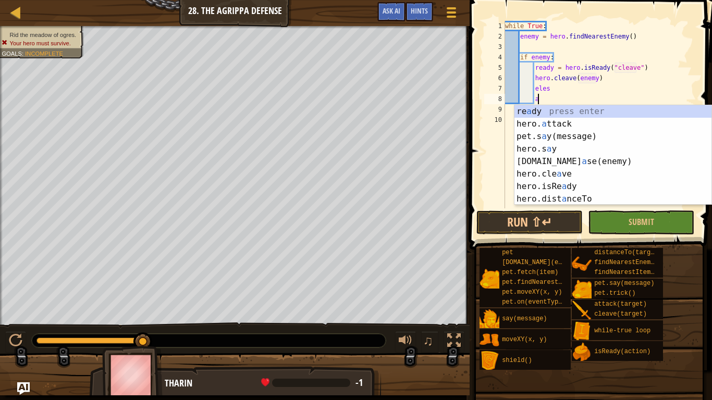
scroll to position [5, 4]
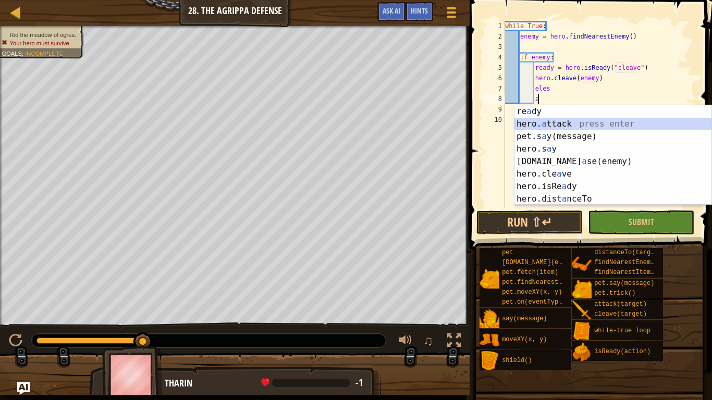
click at [583, 122] on div "re a dy press enter hero. a ttack press enter pet.s a y(message) press enter he…" at bounding box center [612, 167] width 197 height 125
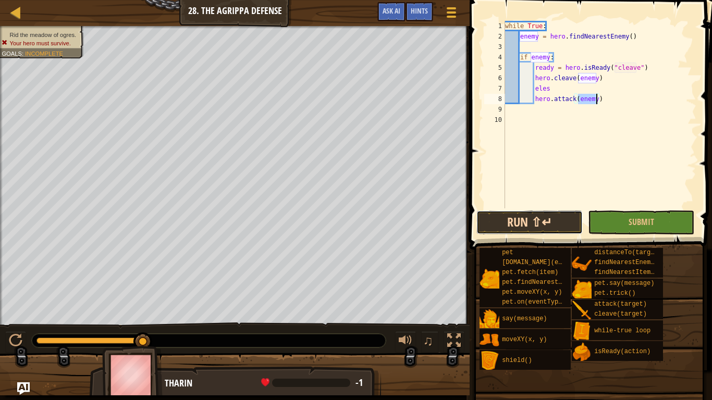
click at [518, 226] on button "Run ⇧↵" at bounding box center [529, 222] width 106 height 24
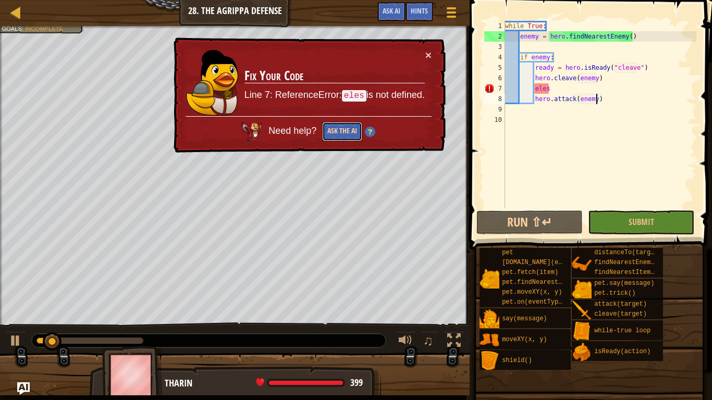
click at [342, 138] on button "Ask the AI" at bounding box center [342, 131] width 40 height 19
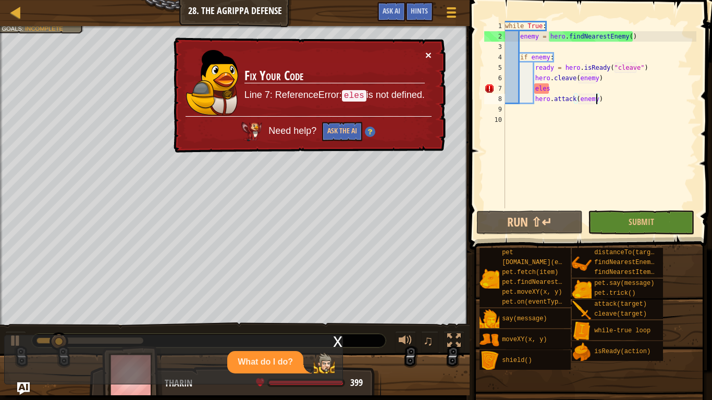
click at [429, 52] on button "×" at bounding box center [428, 54] width 6 height 11
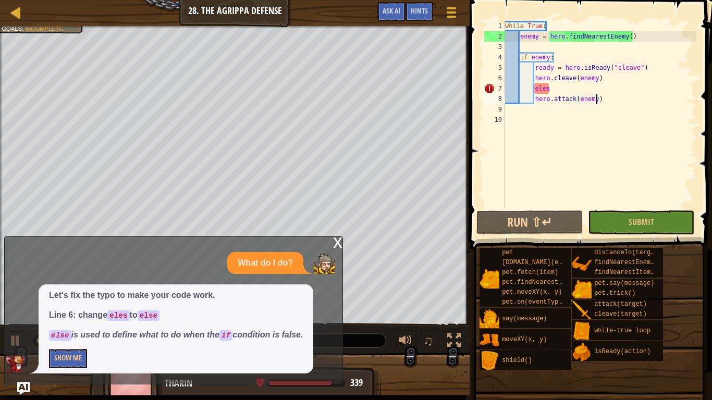
click at [553, 89] on div "while True : enemy = hero . findNearestEnemy ( ) if enemy : ready = hero . isRe…" at bounding box center [599, 125] width 193 height 208
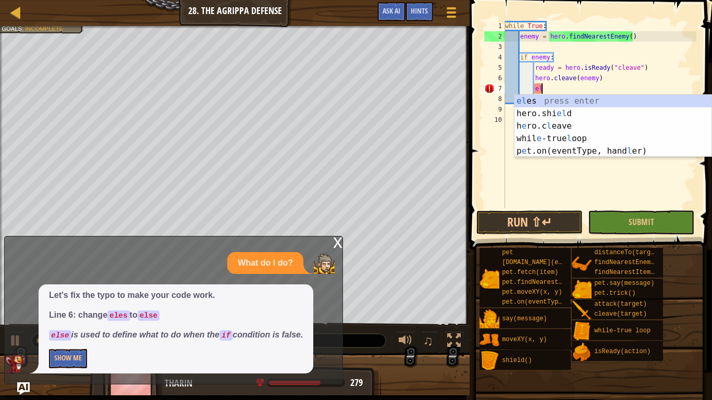
type textarea "e"
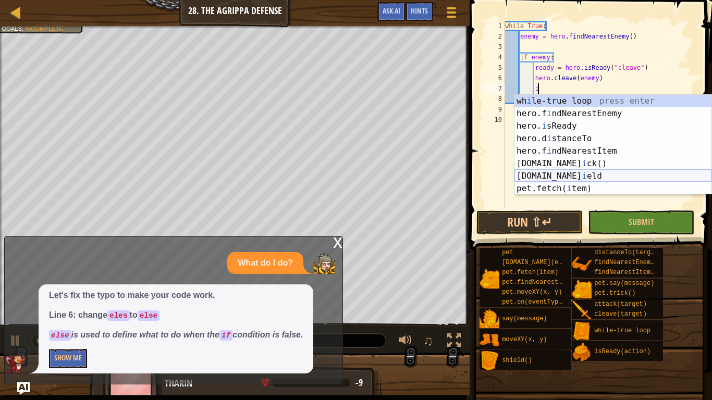
scroll to position [5, 5]
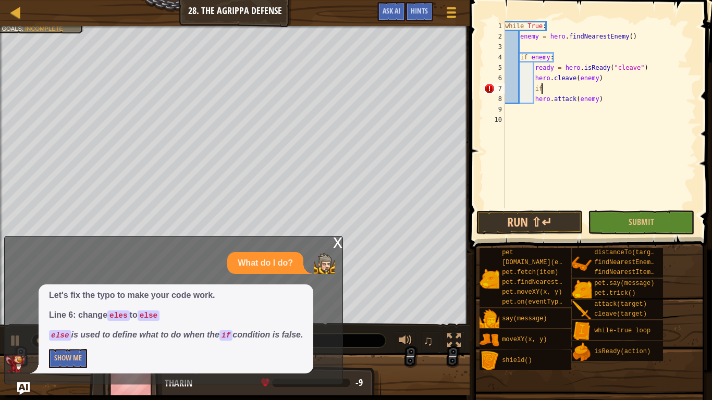
type textarea "i"
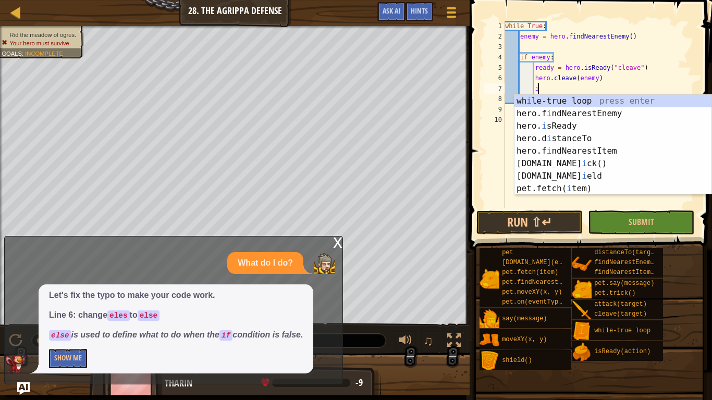
scroll to position [5, 4]
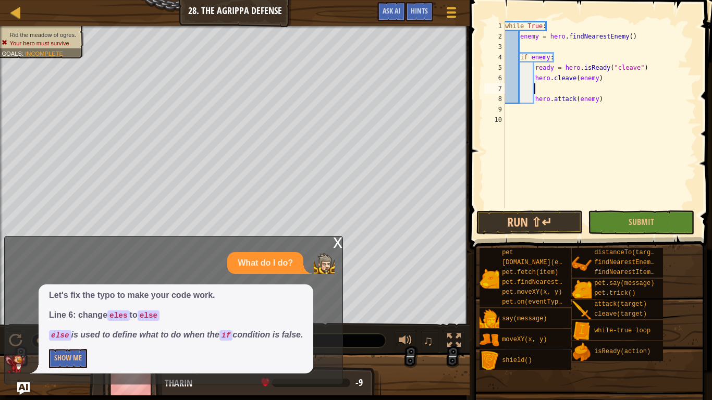
click at [563, 208] on div "while True : enemy = hero . findNearestEnemy ( ) if enemy : ready = hero . isRe…" at bounding box center [599, 125] width 193 height 208
click at [552, 231] on button "Run ⇧↵" at bounding box center [529, 222] width 106 height 24
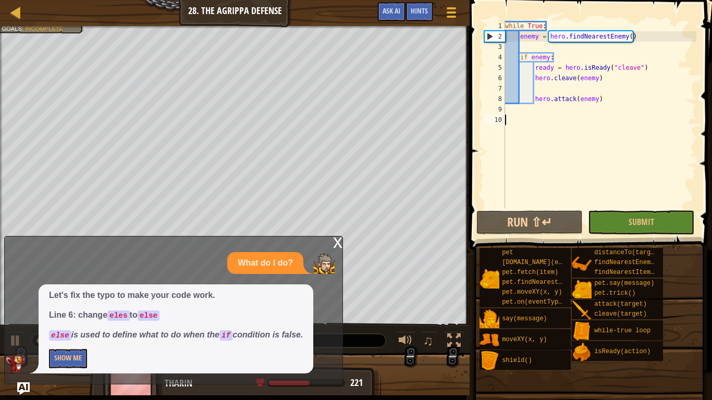
click at [604, 101] on div "while True : enemy = hero . findNearestEnemy ( ) if enemy : ready = hero . isRe…" at bounding box center [599, 125] width 193 height 208
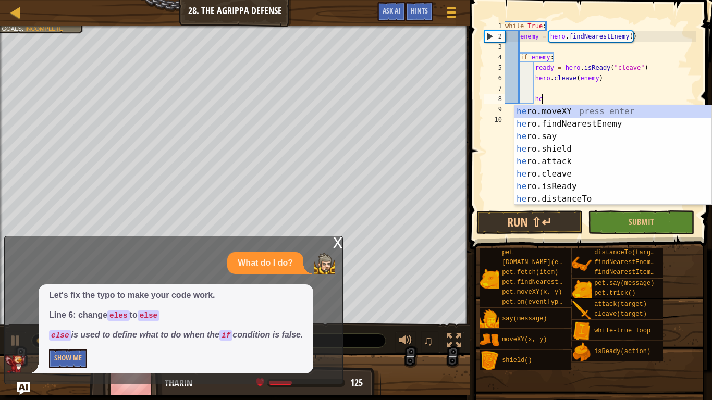
type textarea "h"
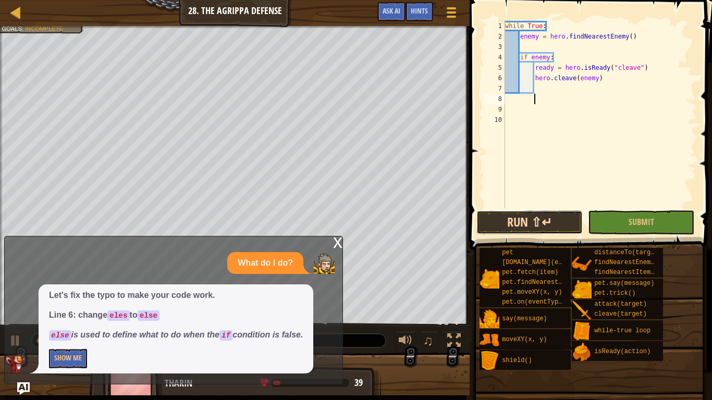
click at [539, 215] on button "Run ⇧↵" at bounding box center [529, 222] width 106 height 24
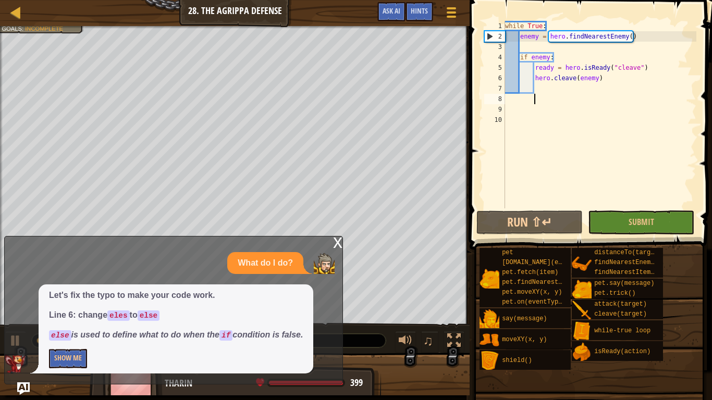
click at [334, 242] on div "x" at bounding box center [337, 241] width 9 height 10
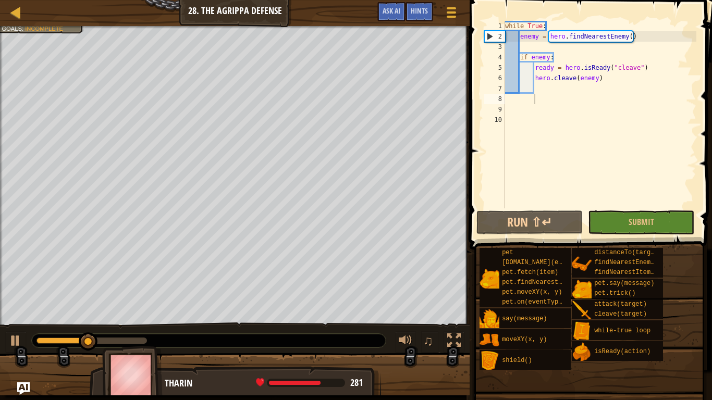
type textarea "ready = hero.isReady("cleave")"
click at [645, 68] on div "while True : enemy = hero . findNearestEnemy ( ) if enemy : ready = hero . isRe…" at bounding box center [599, 125] width 193 height 208
click at [546, 49] on div "while True : enemy = hero . findNearestEnemy ( ) if enemy : ready = hero . isRe…" at bounding box center [599, 125] width 193 height 208
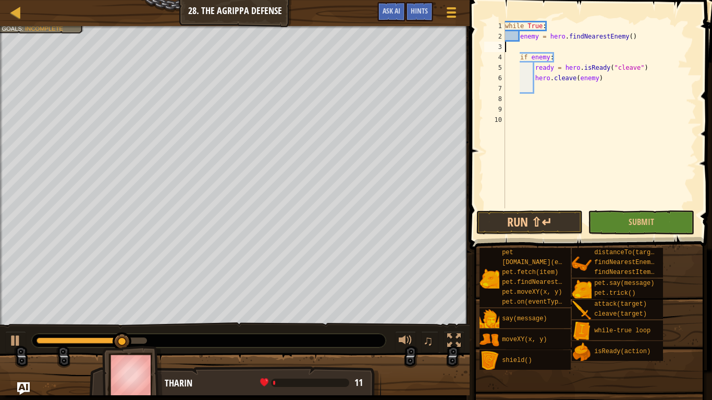
click at [513, 206] on div "while True : enemy = hero . findNearestEnemy ( ) if enemy : ready = hero . isRe…" at bounding box center [599, 125] width 193 height 208
click at [581, 161] on div "while True : enemy = hero . findNearestEnemy ( ) if enemy : ready = hero . isRe…" at bounding box center [599, 125] width 193 height 208
click at [512, 224] on button "Run ⇧↵" at bounding box center [529, 222] width 106 height 24
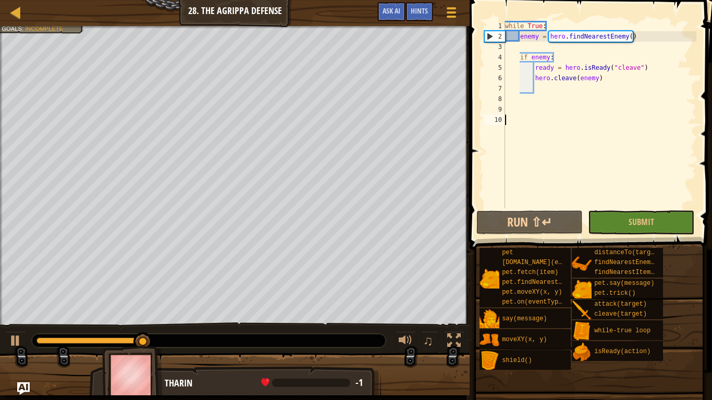
click at [517, 54] on div "while True : enemy = hero . findNearestEnemy ( ) if enemy : ready = hero . isRe…" at bounding box center [599, 125] width 193 height 208
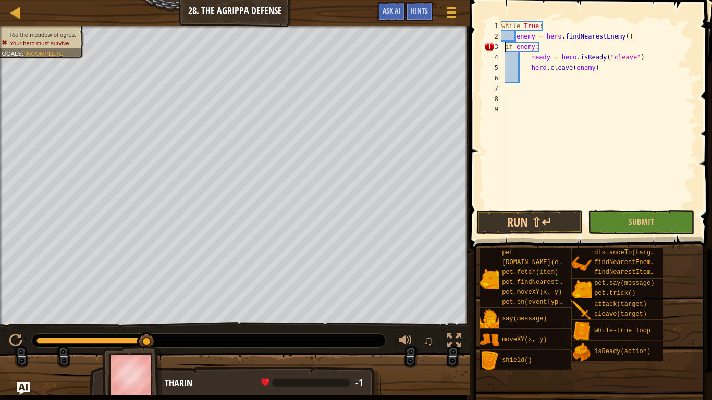
click at [506, 44] on div "while True : enemy = hero . findNearestEnemy ( ) if enemy : ready = hero . isRe…" at bounding box center [597, 125] width 197 height 208
click at [539, 48] on div "while True : enemy = hero . findNearestEnemy ( ) if enemy : ready = hero . isRe…" at bounding box center [597, 125] width 197 height 208
click at [557, 45] on div "while True : enemy = hero . findNearestEnemy ( ) if enemy : ready = hero . isRe…" at bounding box center [597, 125] width 197 height 208
click at [492, 226] on button "Run ⇧↵" at bounding box center [529, 222] width 106 height 24
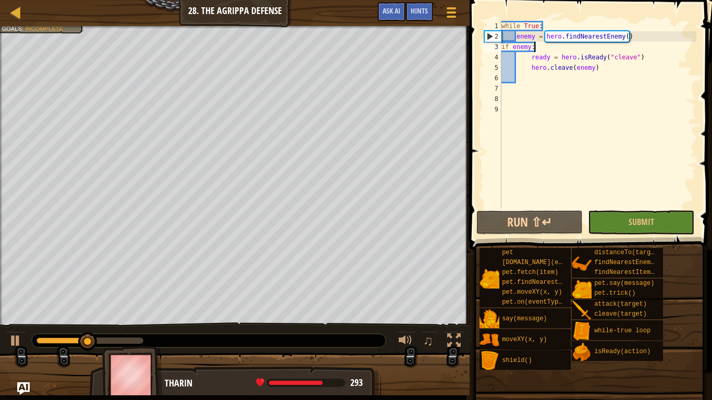
click at [531, 67] on div "while True : enemy = hero . findNearestEnemy ( ) if enemy : ready = hero . isRe…" at bounding box center [597, 125] width 197 height 208
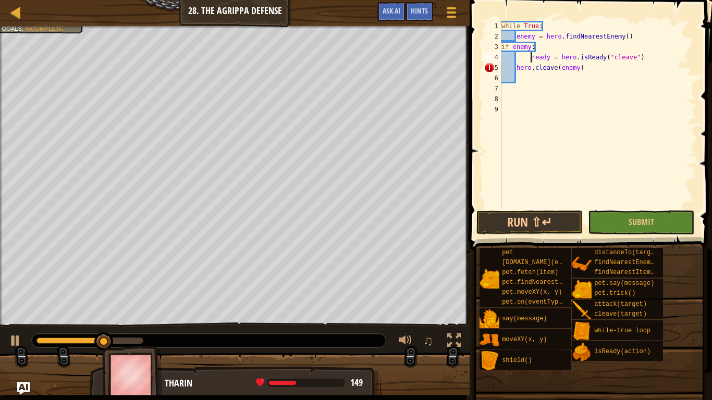
click at [531, 57] on div "while True : enemy = hero . findNearestEnemy ( ) if enemy : ready = hero . isRe…" at bounding box center [597, 125] width 197 height 208
click at [476, 219] on button "Run ⇧↵" at bounding box center [529, 222] width 106 height 24
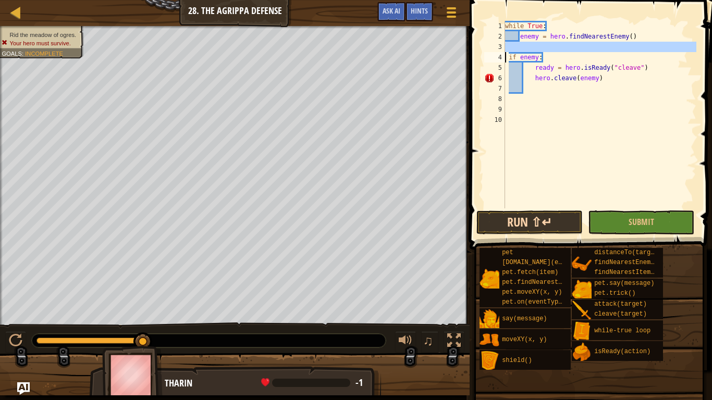
type textarea "if enemy:"
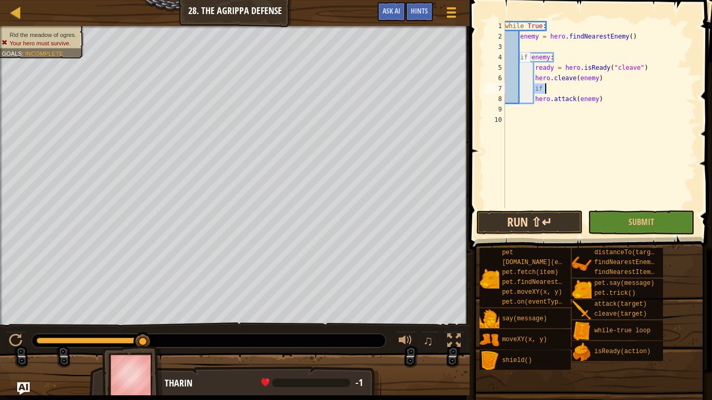
type textarea "i"
type textarea "a"
type textarea "e"
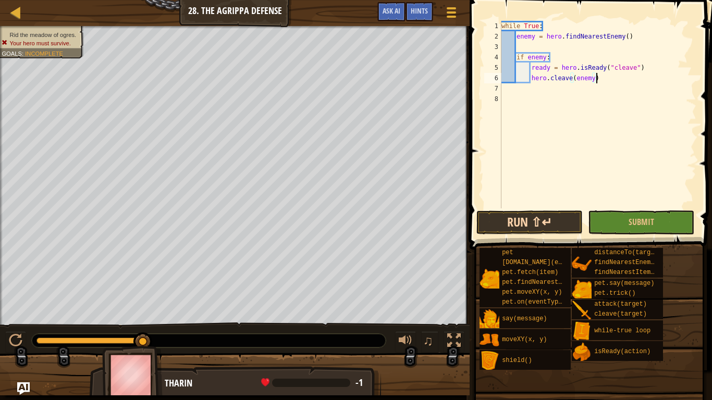
type textarea "c"
type textarea "i"
click at [520, 42] on div "while True : enemy = hero . findNearestEnemy ( ) if enemy :" at bounding box center [597, 125] width 197 height 208
type textarea "enemy = hero.findNearestEnemy()"
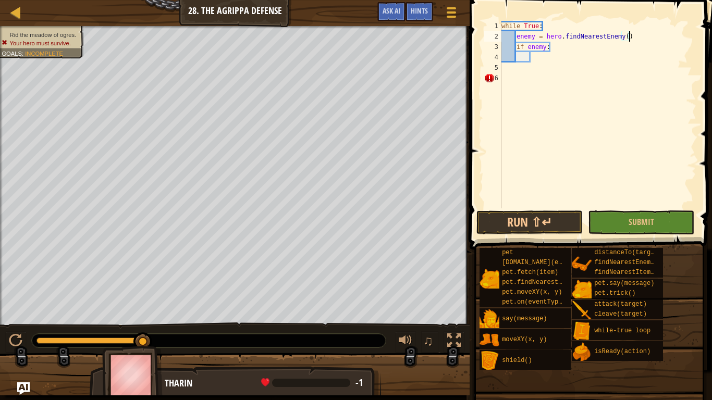
click at [535, 55] on div "while True : enemy = hero . findNearestEnemy ( ) if enemy :" at bounding box center [597, 125] width 197 height 208
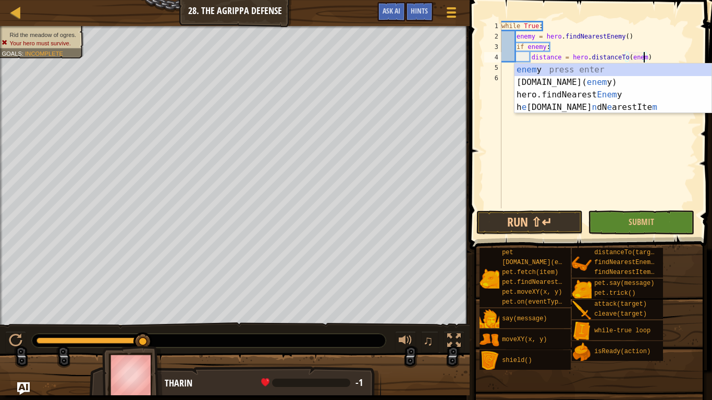
scroll to position [5, 21]
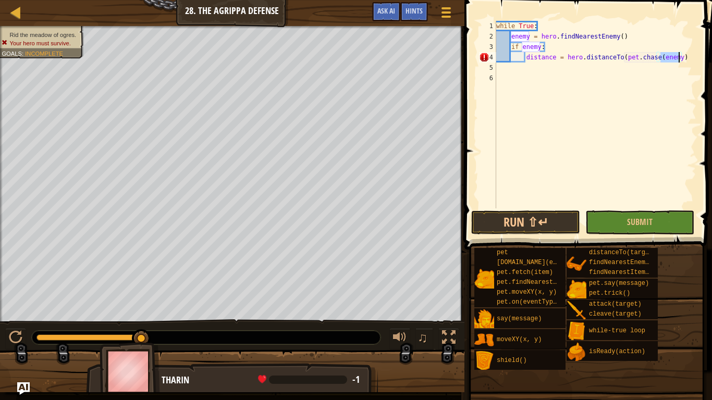
type textarea "distance = hero.distanceTo(enemy)"
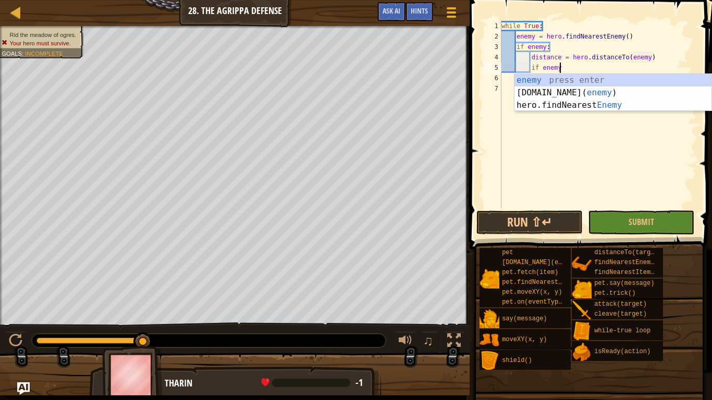
type textarea "if enemy:"
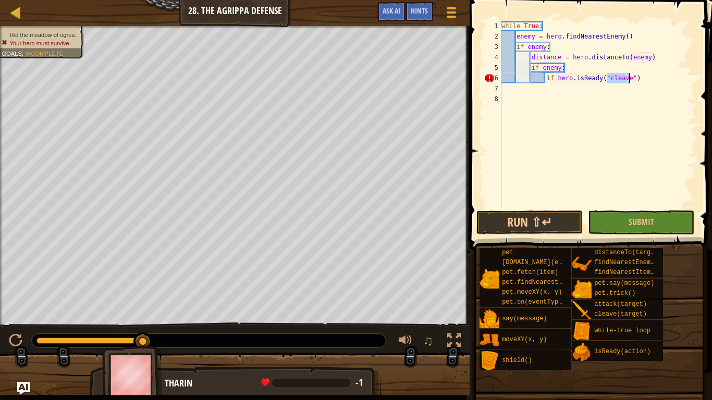
scroll to position [5, 16]
type textarea "if hero.isReady("cleave")"
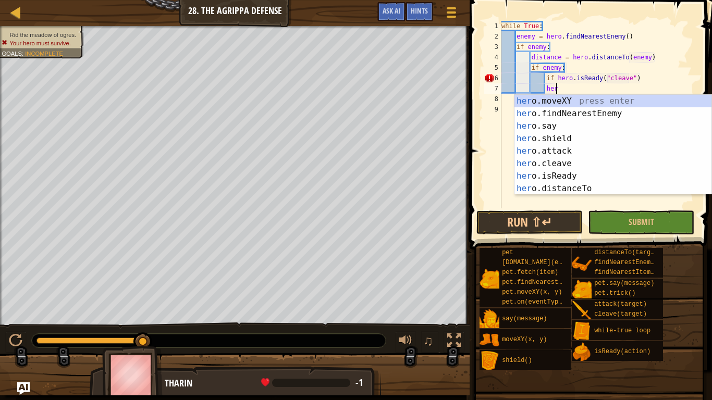
type textarea "h"
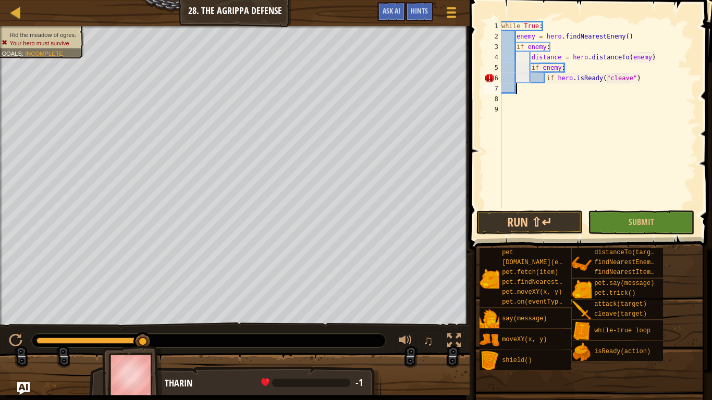
scroll to position [5, 0]
type textarea "if hero.isReady("cleave"):"
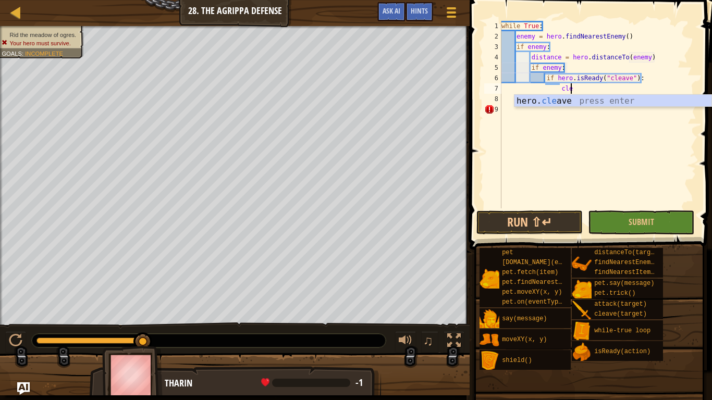
scroll to position [5, 10]
type textarea "hero.cleave(enemy)"
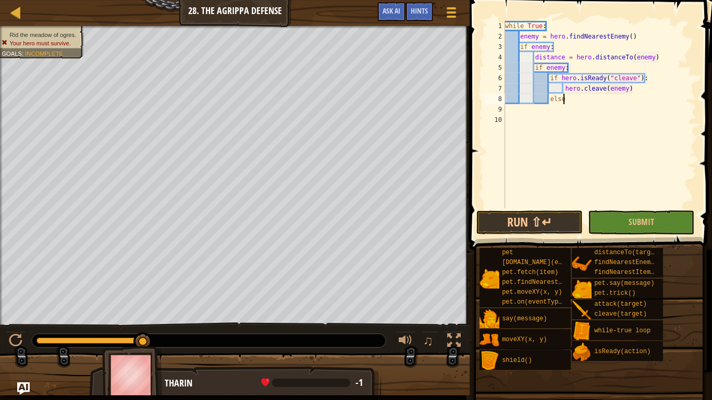
type textarea "else:"
click at [552, 65] on div "while True : enemy = hero . findNearestEnemy ( ) if enemy : distance = hero . d…" at bounding box center [599, 125] width 193 height 208
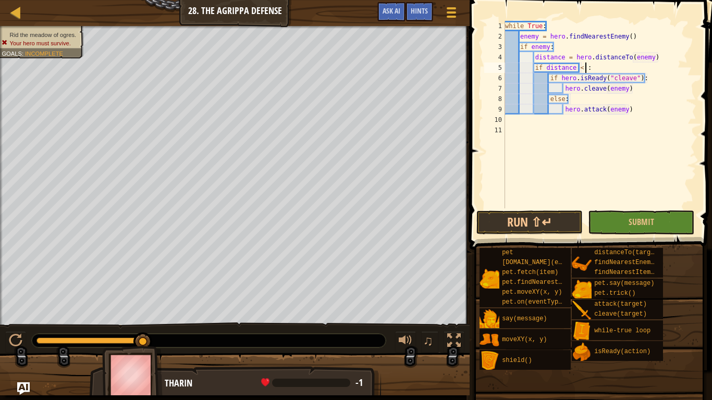
scroll to position [5, 12]
type textarea "if distance < 5:"
click at [525, 219] on button "Run ⇧↵" at bounding box center [529, 222] width 106 height 24
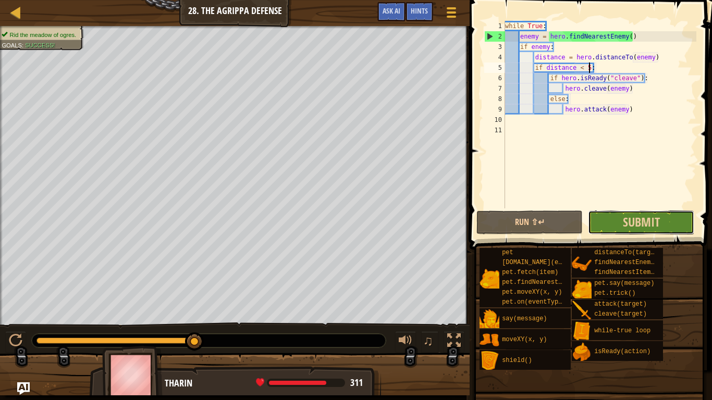
click at [609, 230] on button "Submit" at bounding box center [641, 222] width 106 height 24
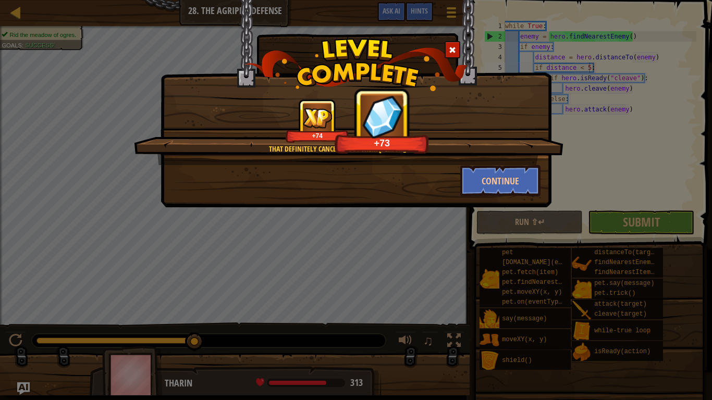
click at [634, 212] on div "That definitely canceled out their [PERSON_NAME]! +74 +73 Continue" at bounding box center [356, 200] width 712 height 400
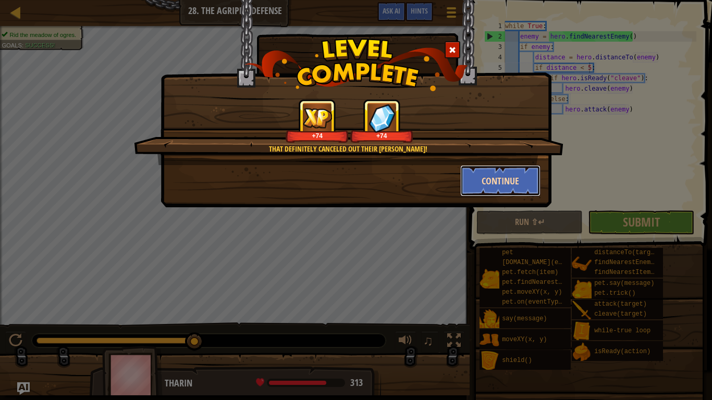
click at [492, 189] on button "Continue" at bounding box center [500, 180] width 81 height 31
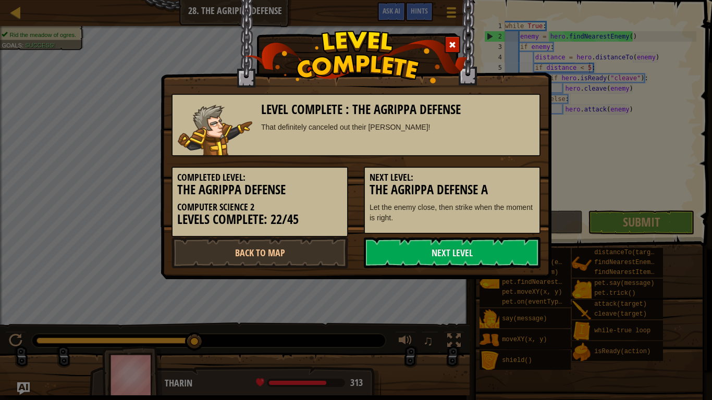
click at [509, 179] on h5 "Next Level:" at bounding box center [451, 177] width 165 height 10
click at [409, 242] on link "Next Level" at bounding box center [452, 252] width 177 height 31
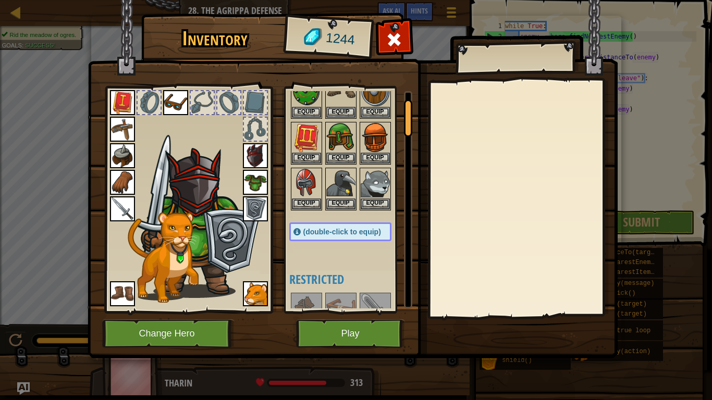
scroll to position [43, 0]
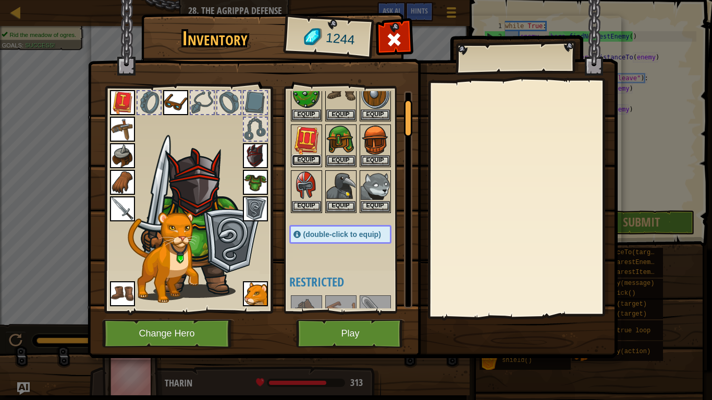
click at [311, 160] on button "Equip" at bounding box center [306, 160] width 29 height 11
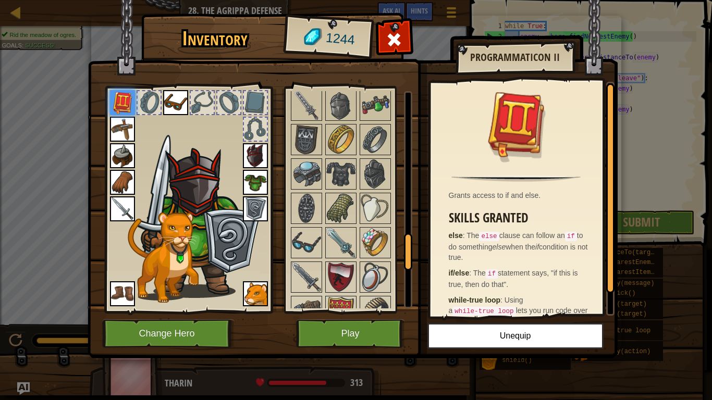
scroll to position [899, 0]
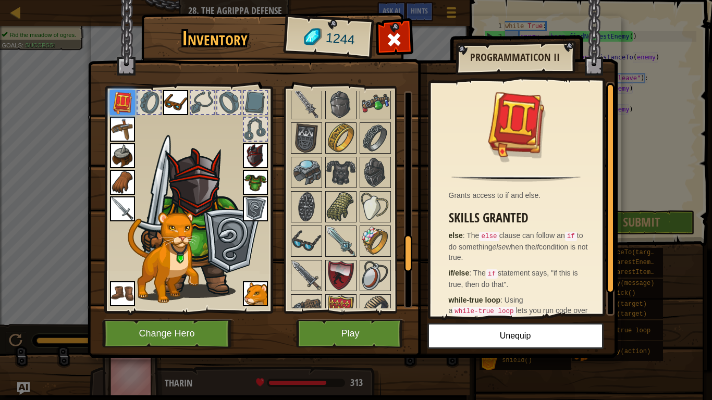
click at [311, 160] on img at bounding box center [306, 172] width 29 height 29
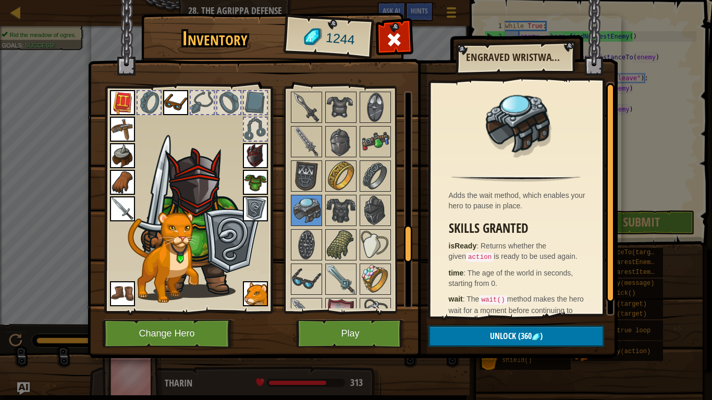
scroll to position [829, 0]
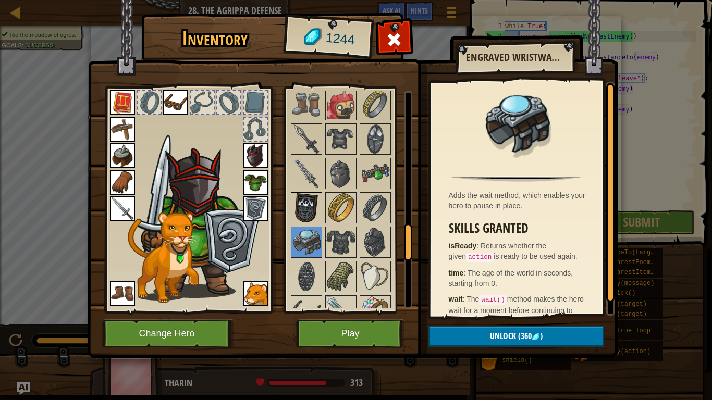
click at [304, 199] on img at bounding box center [306, 207] width 29 height 29
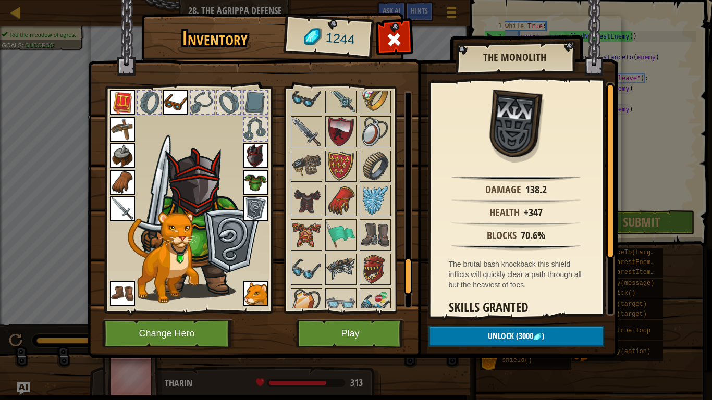
scroll to position [1045, 0]
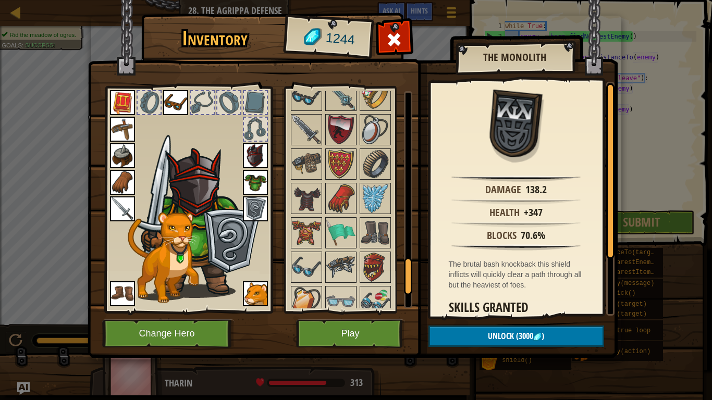
click at [344, 153] on img at bounding box center [340, 163] width 29 height 29
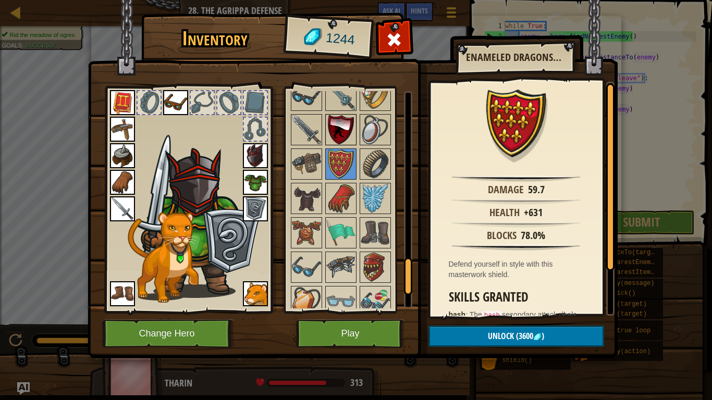
click at [347, 136] on img at bounding box center [340, 129] width 29 height 29
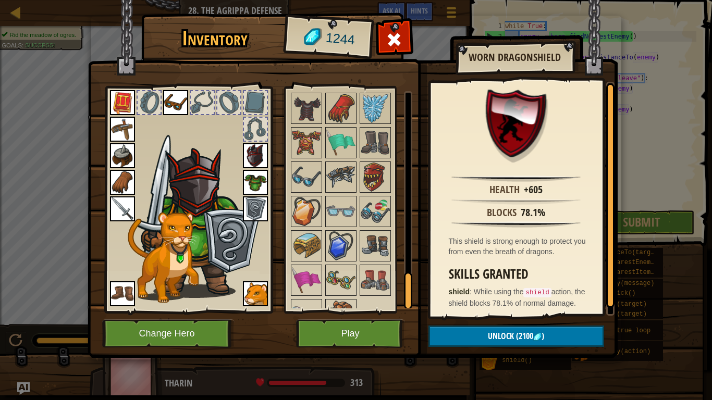
scroll to position [1158, 0]
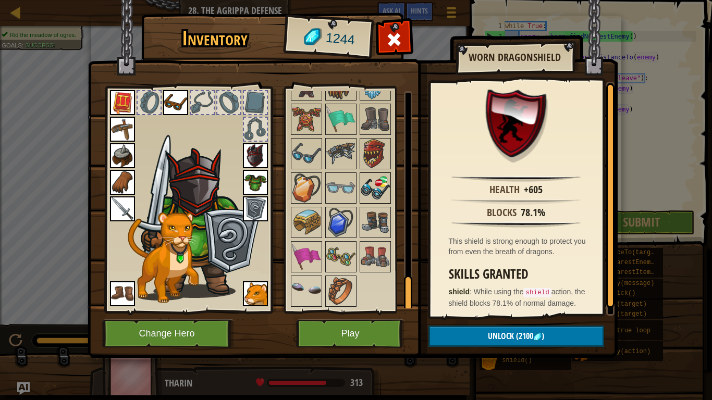
click at [378, 176] on img at bounding box center [374, 187] width 29 height 29
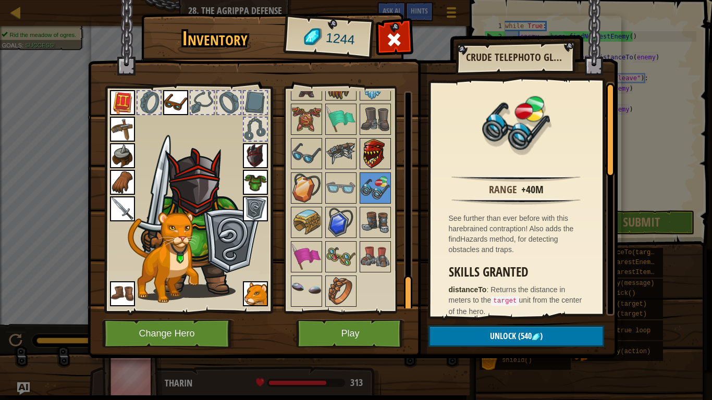
click at [369, 152] on img at bounding box center [374, 153] width 29 height 29
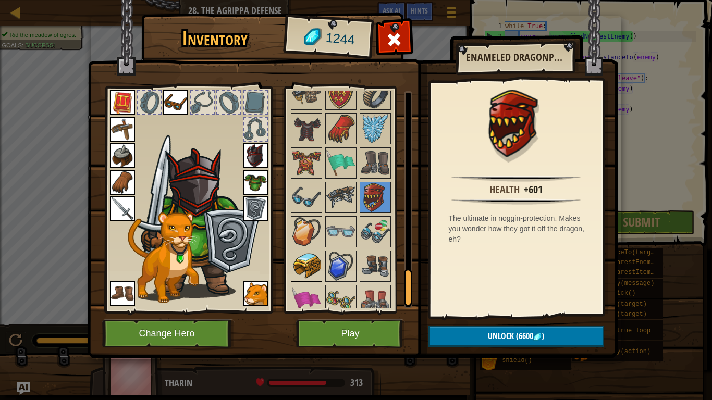
scroll to position [1112, 0]
